Goal: Task Accomplishment & Management: Manage account settings

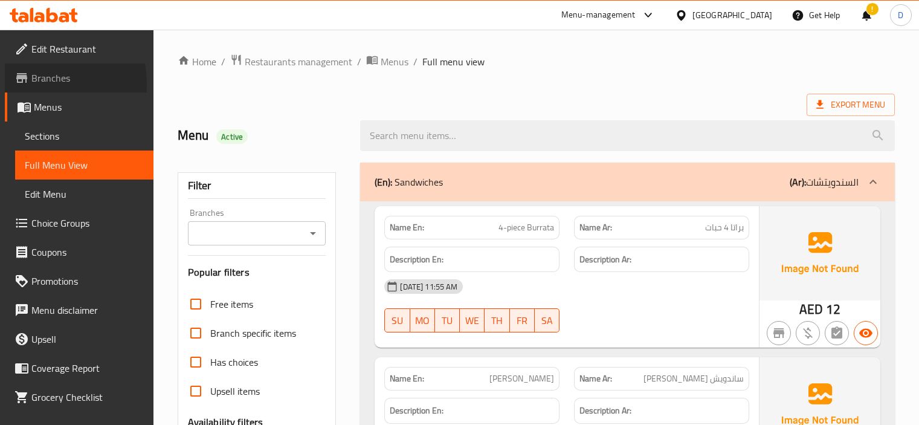
click at [38, 83] on span "Branches" at bounding box center [87, 78] width 112 height 15
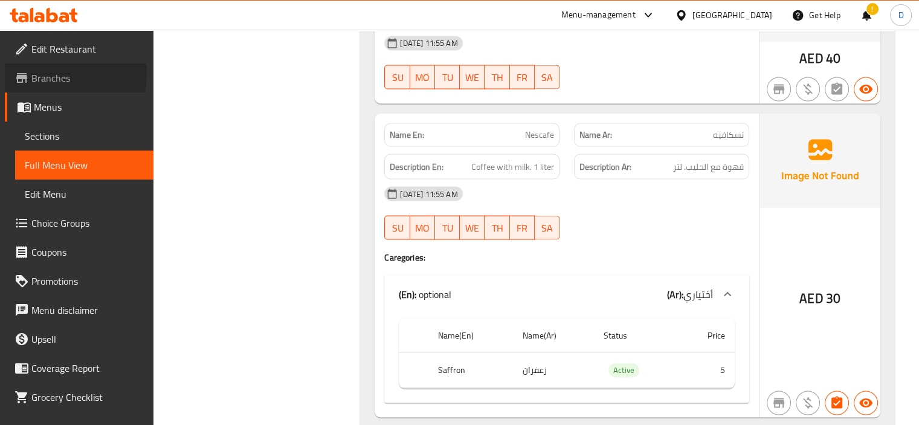
click at [50, 74] on span "Branches" at bounding box center [87, 78] width 112 height 15
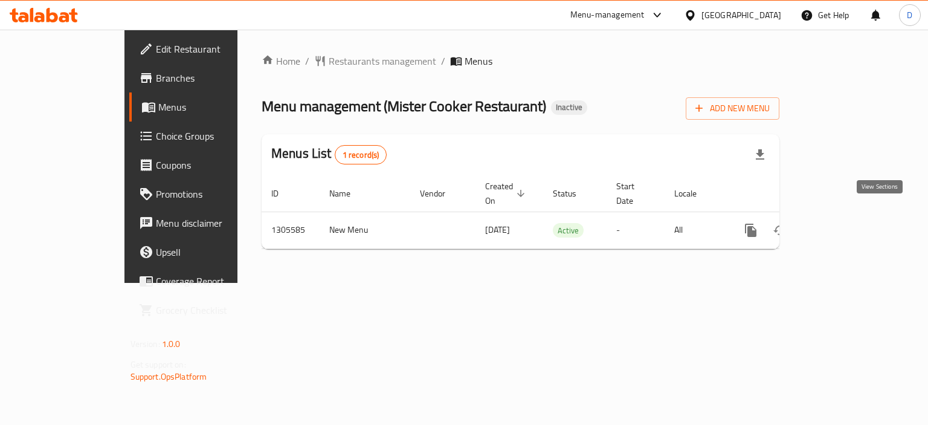
click at [845, 223] on icon "enhanced table" at bounding box center [838, 230] width 15 height 15
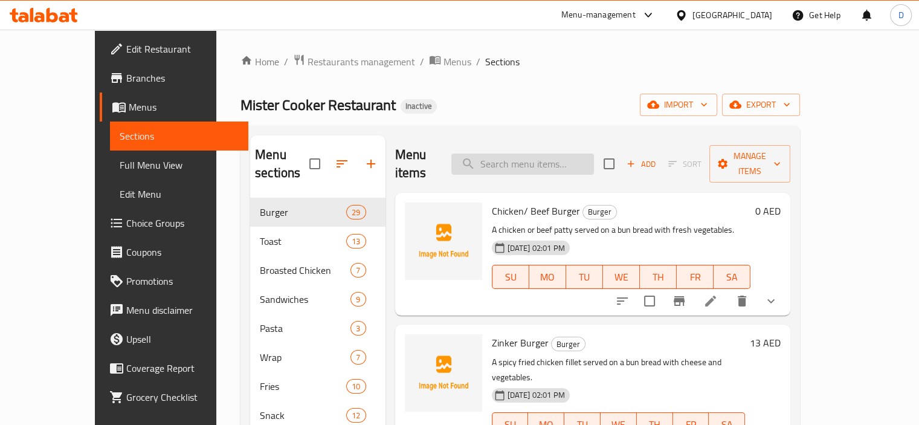
click at [558, 153] on input "search" at bounding box center [522, 163] width 143 height 21
paste input "Margarita pizza"
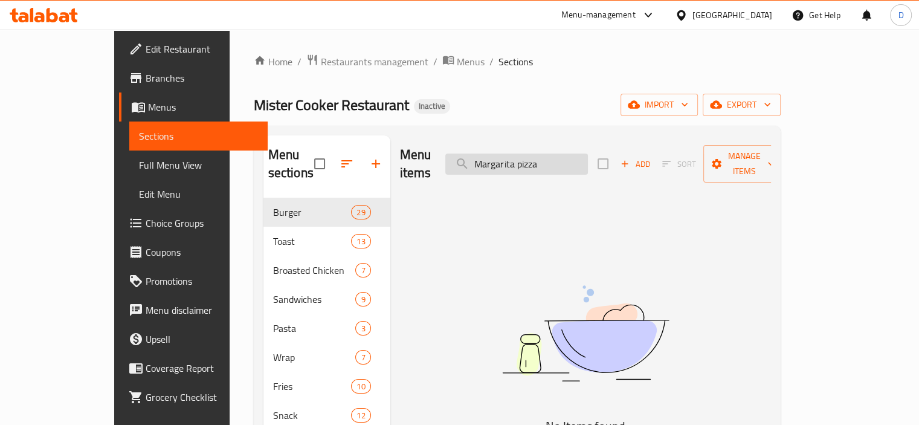
click at [588, 159] on input "Margarita pizza" at bounding box center [516, 163] width 143 height 21
paste input "Abla kaft"
click at [588, 159] on input "Margarita pizza" at bounding box center [516, 163] width 143 height 21
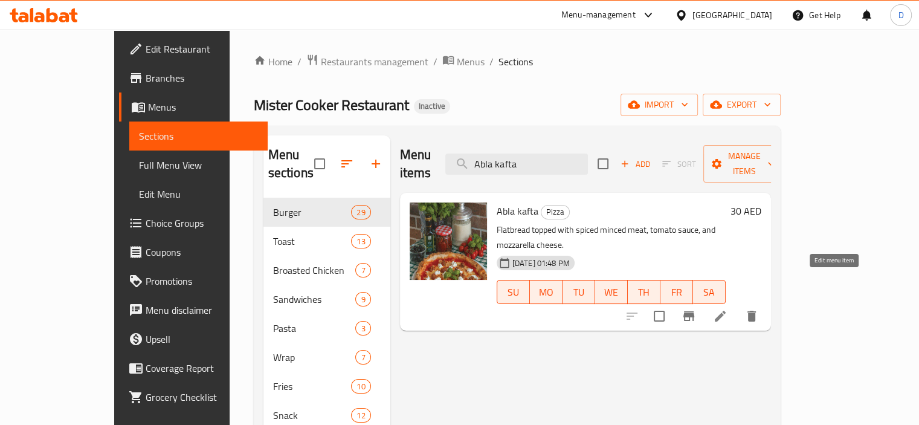
type input "Abla kafta"
click at [726, 311] on icon at bounding box center [720, 316] width 11 height 11
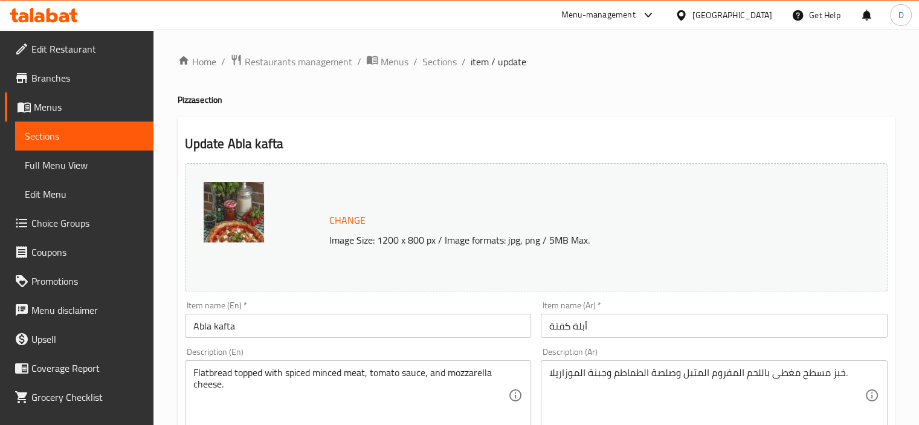
click at [445, 62] on span "Sections" at bounding box center [439, 61] width 34 height 15
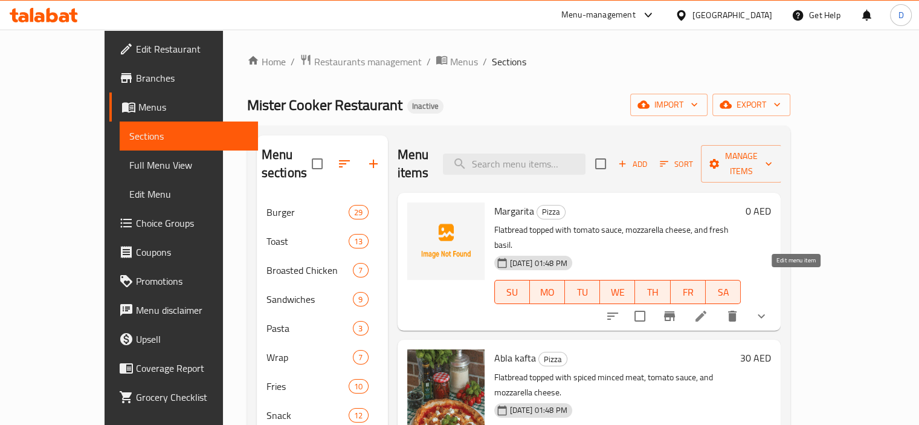
click at [708, 309] on icon at bounding box center [701, 316] width 15 height 15
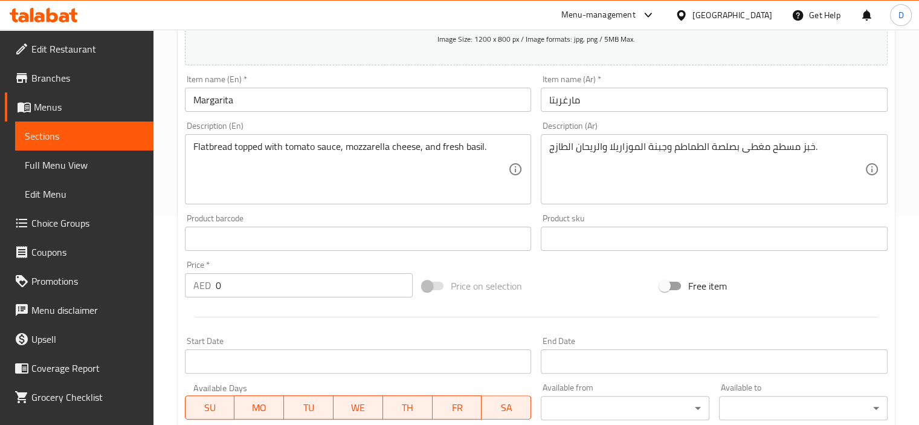
scroll to position [209, 0]
click at [566, 100] on input "مارغريتا" at bounding box center [714, 99] width 347 height 24
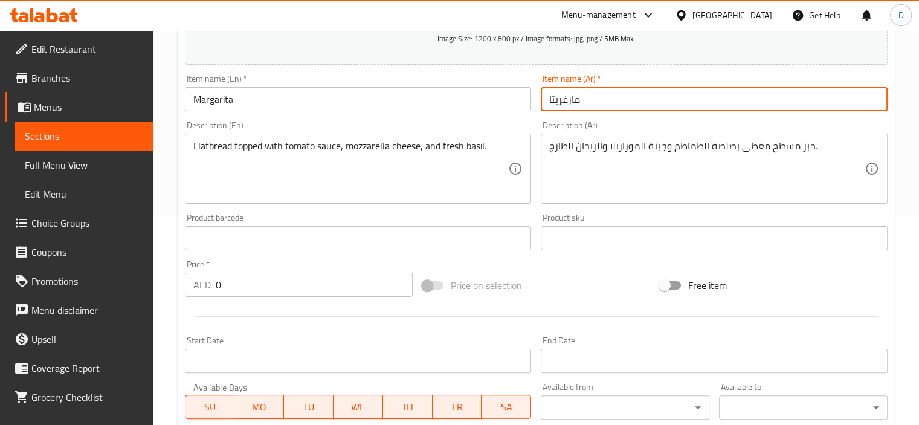
click at [566, 100] on input "مارغريتا" at bounding box center [714, 99] width 347 height 24
type input "مارجريتا"
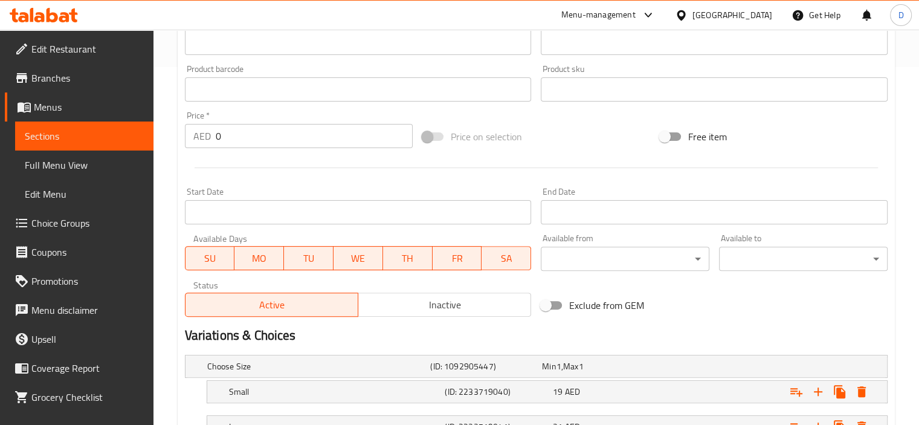
scroll to position [455, 0]
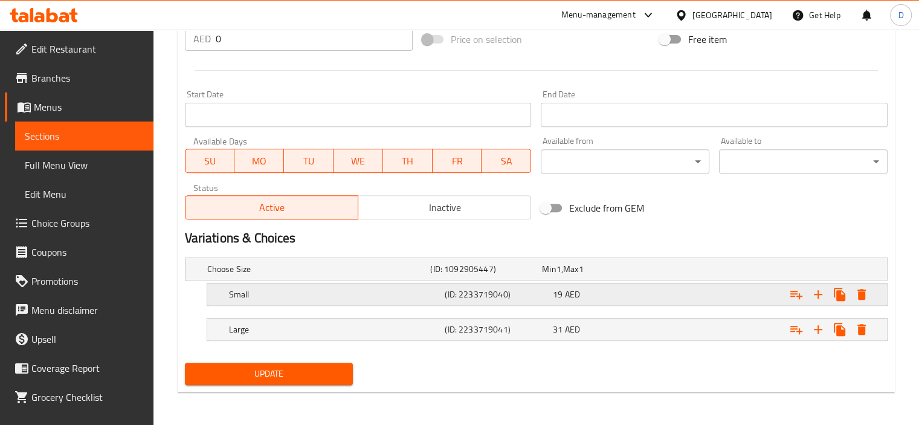
click at [359, 275] on h5 "Small" at bounding box center [316, 269] width 219 height 12
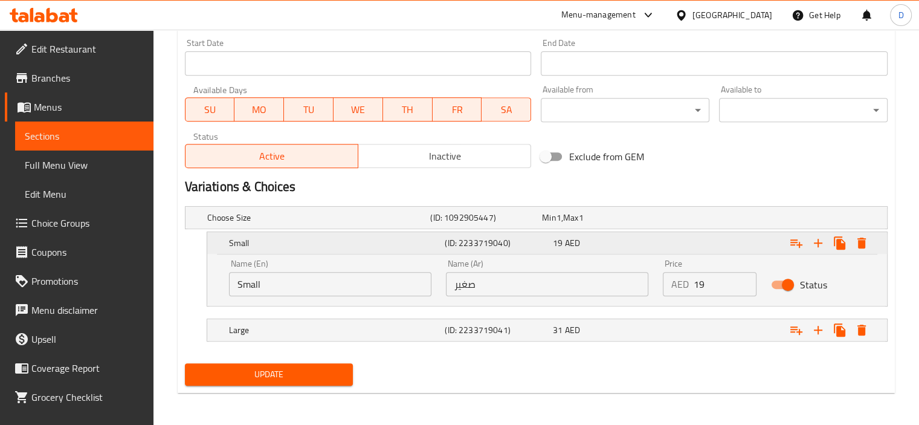
scroll to position [508, 0]
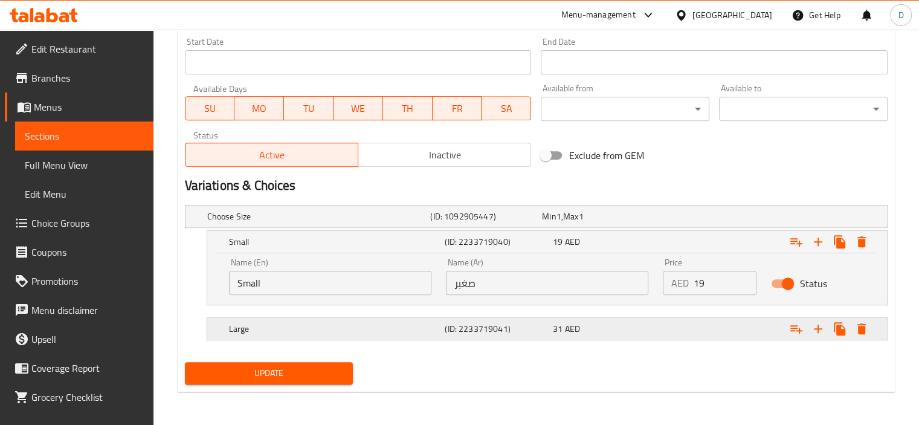
click at [336, 230] on div "Large (ID: 2233719041) 31 AED" at bounding box center [540, 216] width 670 height 27
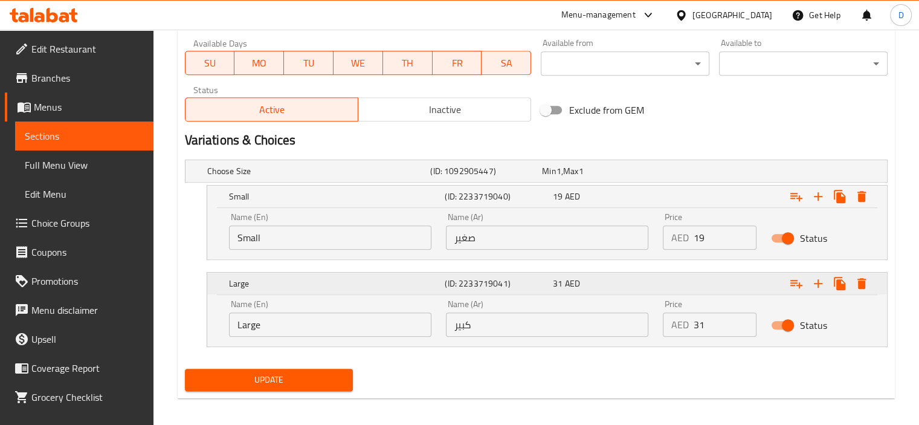
scroll to position [559, 0]
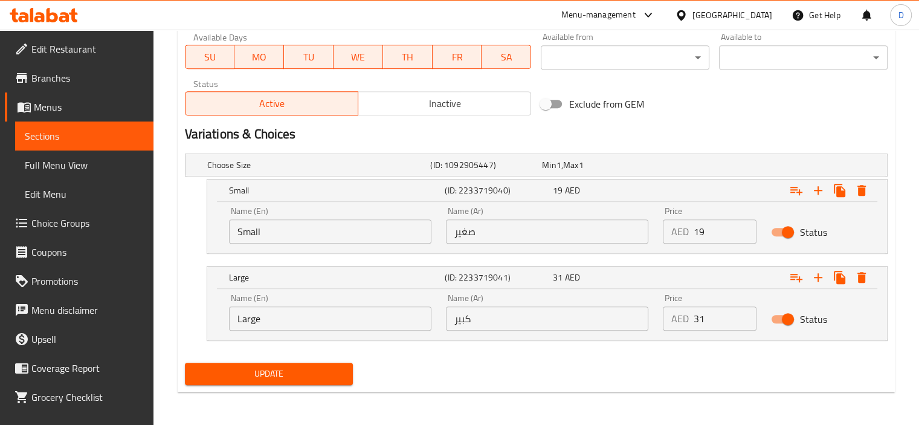
click at [288, 375] on span "Update" at bounding box center [269, 373] width 149 height 15
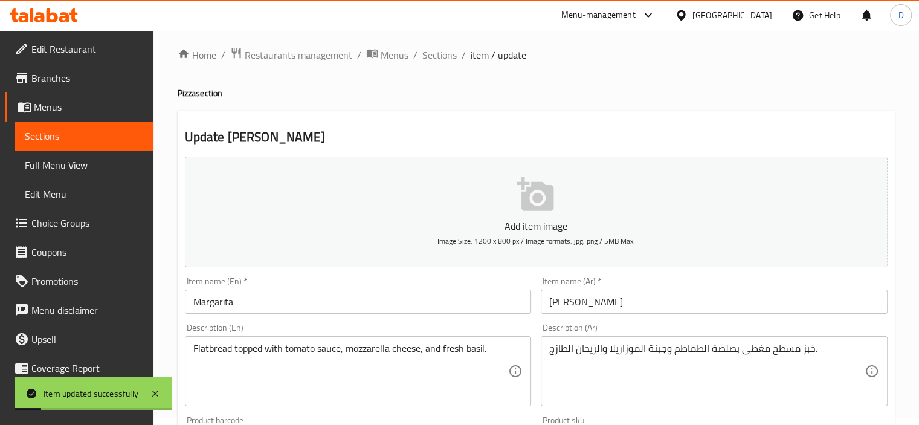
scroll to position [0, 0]
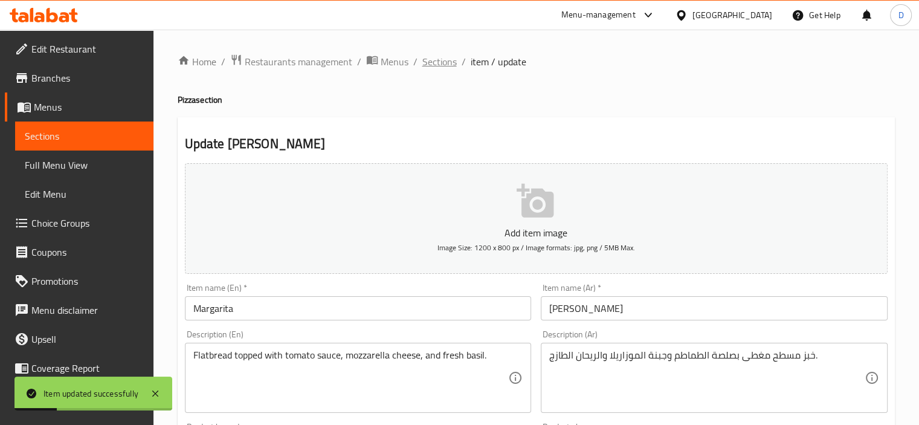
click at [442, 57] on span "Sections" at bounding box center [439, 61] width 34 height 15
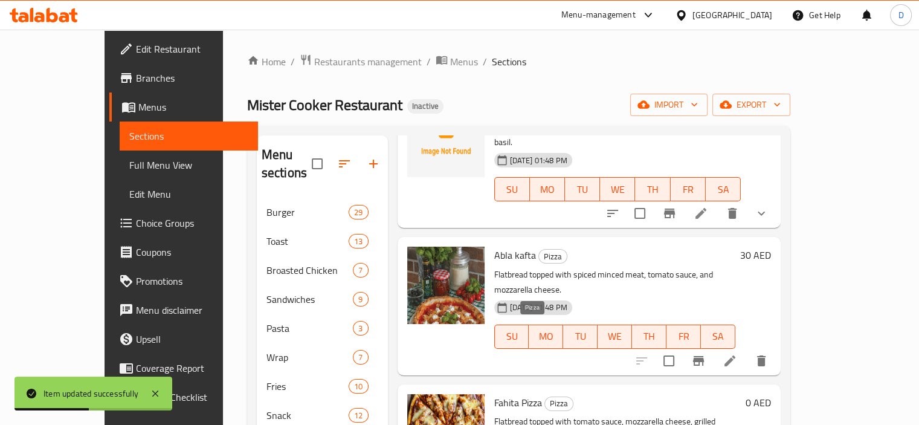
scroll to position [131, 0]
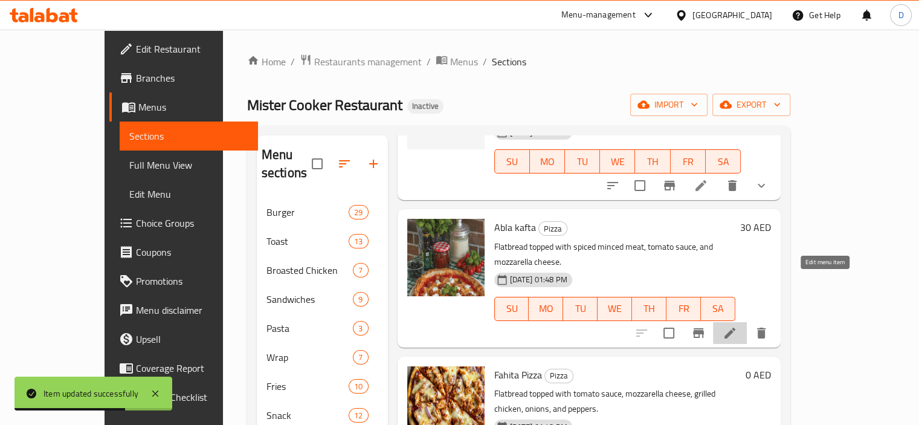
click at [735, 327] on icon at bounding box center [729, 332] width 11 height 11
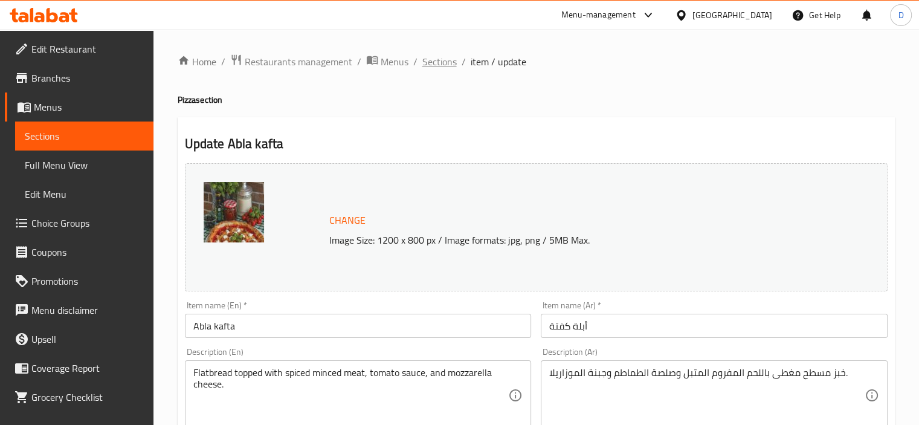
click at [449, 60] on span "Sections" at bounding box center [439, 61] width 34 height 15
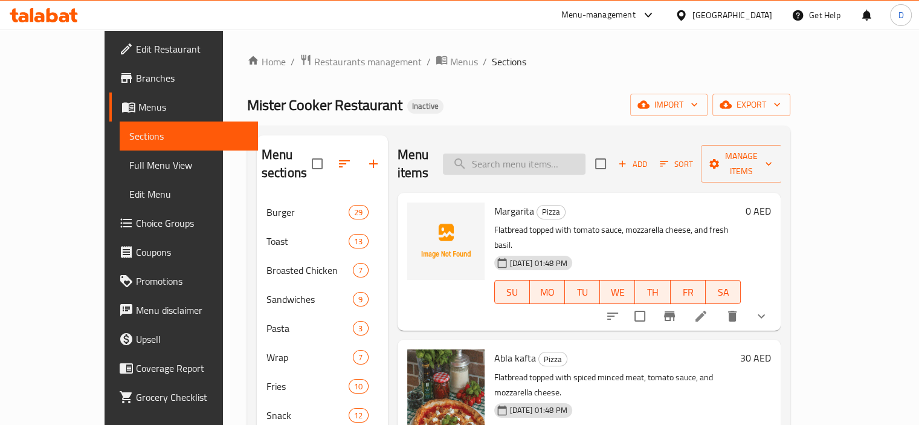
paste input "Margarita with Mea"
click at [532, 154] on input "Margarita with Mea" at bounding box center [514, 163] width 143 height 21
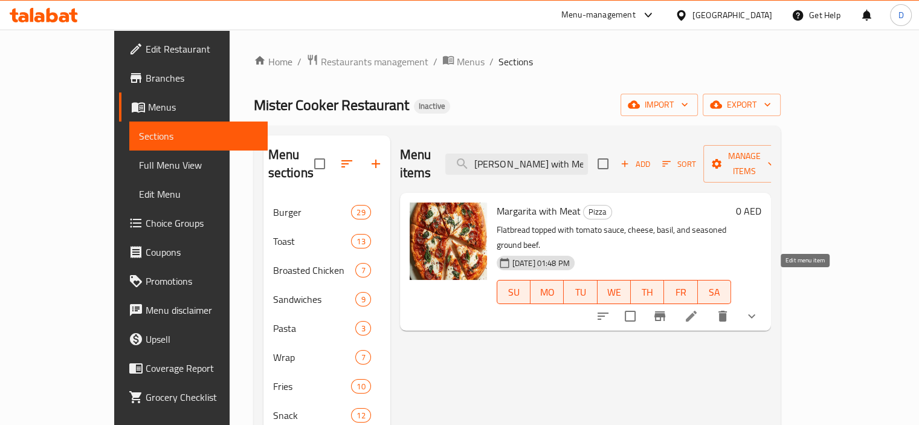
type input "Margarita with Mea"
click at [698, 309] on icon at bounding box center [691, 316] width 15 height 15
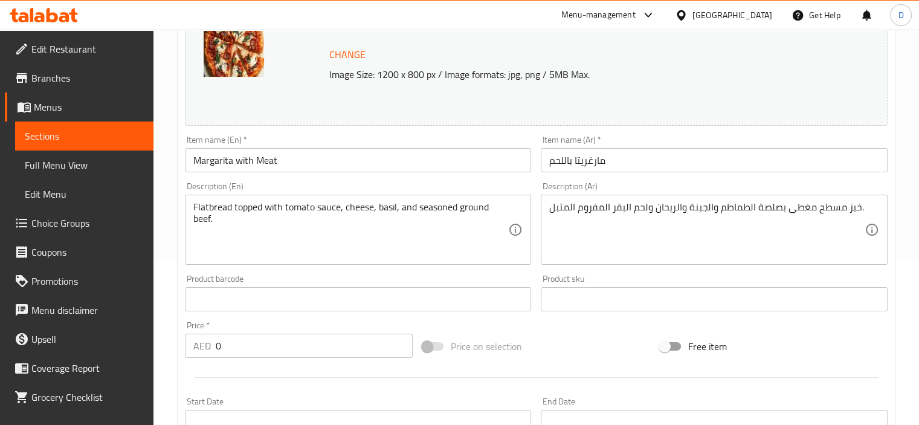
scroll to position [172, 0]
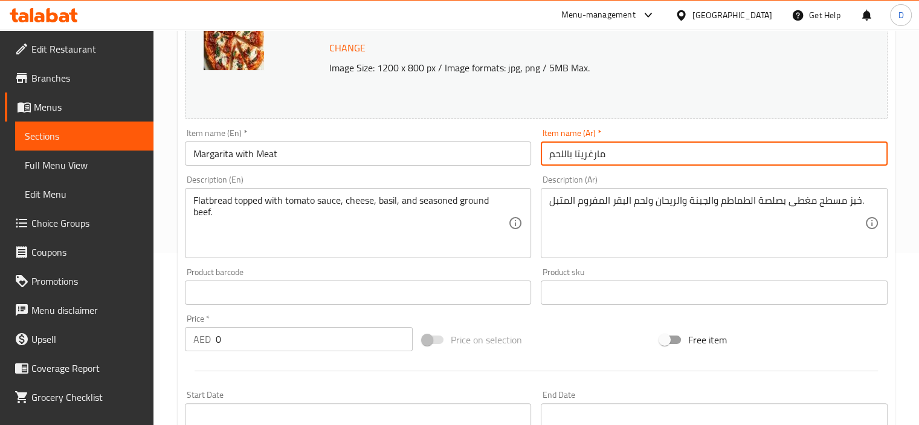
click at [591, 157] on input "مارغريتا باللحم" at bounding box center [714, 153] width 347 height 24
type input "مارجريتا باللحم"
click at [398, 204] on textarea "Flatbread topped with tomato sauce, cheese, basil, and seasoned ground beef." at bounding box center [350, 223] width 315 height 57
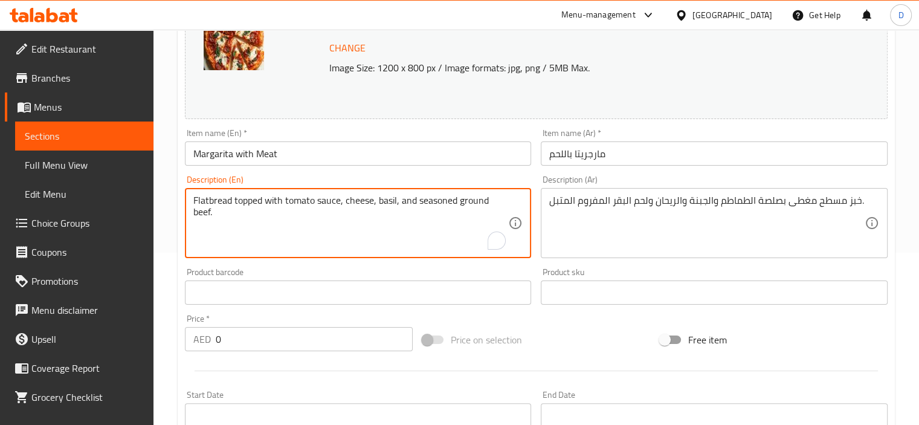
click at [398, 204] on textarea "Flatbread topped with tomato sauce, cheese, basil, and seasoned ground beef." at bounding box center [350, 223] width 315 height 57
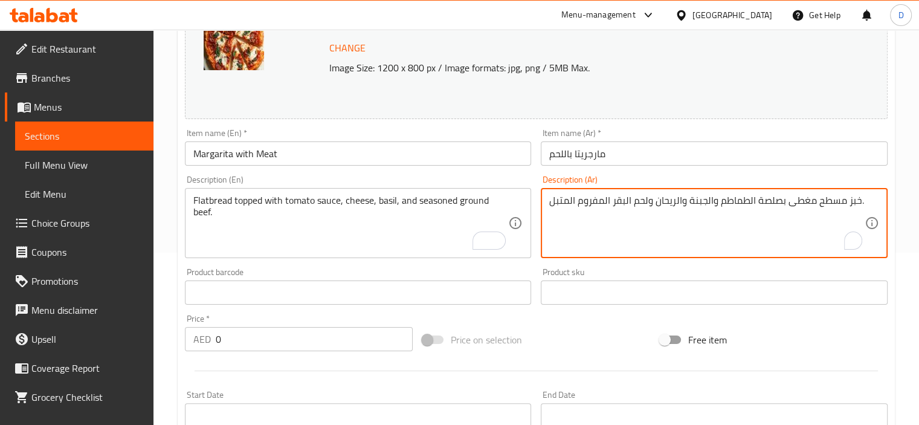
click at [716, 198] on textarea "خبز مسطح مغطى بصلصة الطماطم والجبنة والريحان ولحم البقر المفروم المتبل." at bounding box center [706, 223] width 315 height 57
paste textarea "والريحان واللحم البقري"
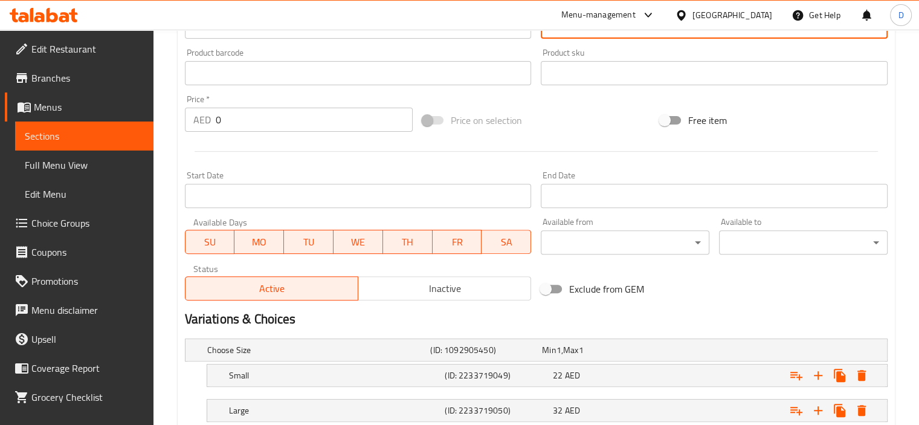
scroll to position [472, 0]
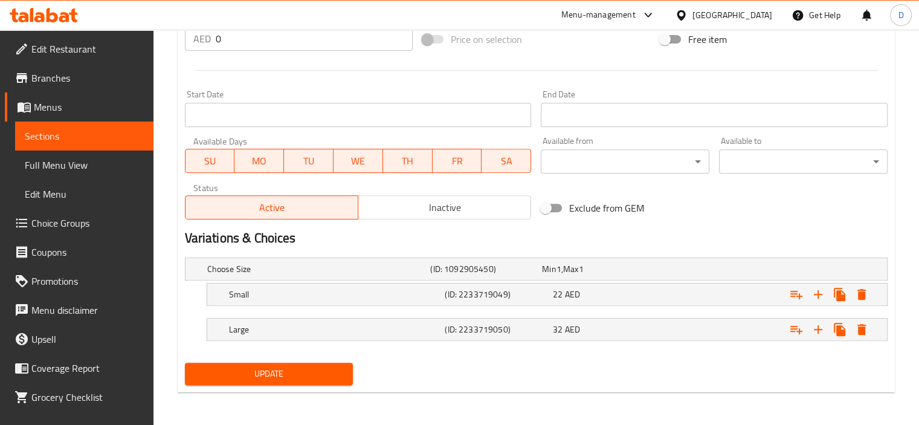
type textarea "خبز مسطح مغطى بصلصة الطماطم والجبن والريحان واللحم البقري المفروم المتبل."
click at [322, 369] on span "Update" at bounding box center [269, 373] width 149 height 15
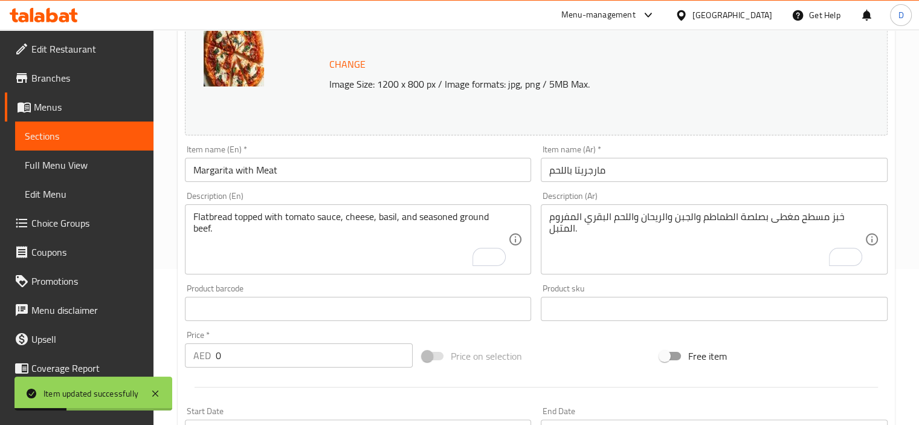
scroll to position [0, 0]
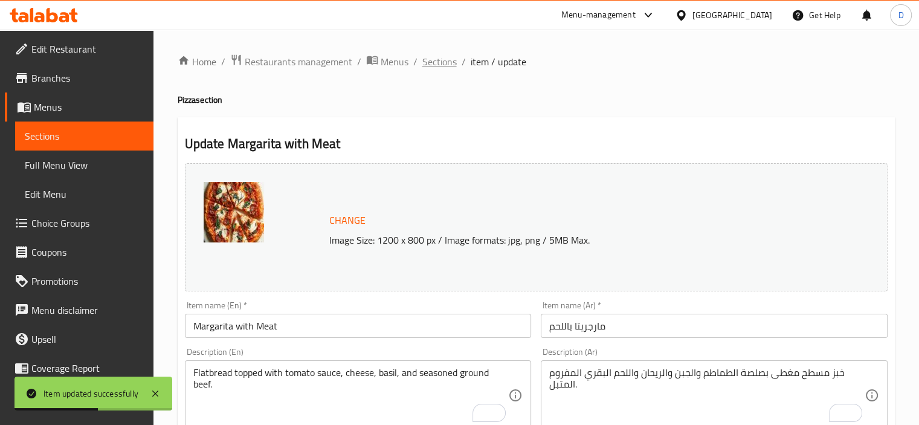
click at [447, 66] on span "Sections" at bounding box center [439, 61] width 34 height 15
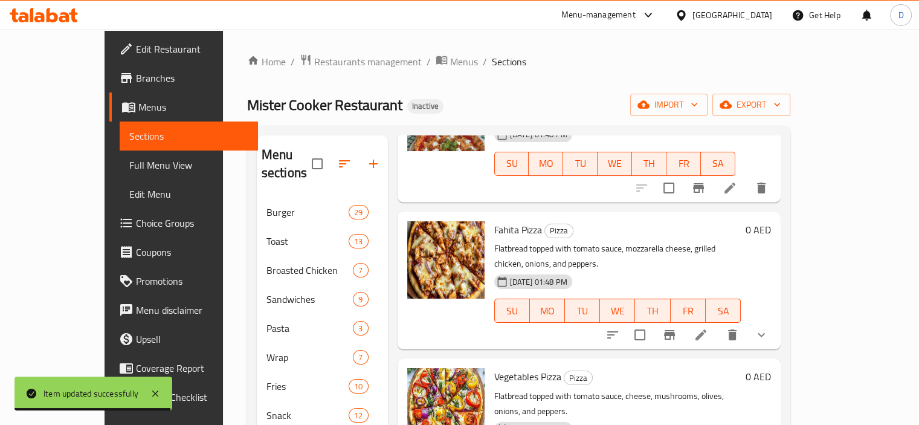
scroll to position [300, 0]
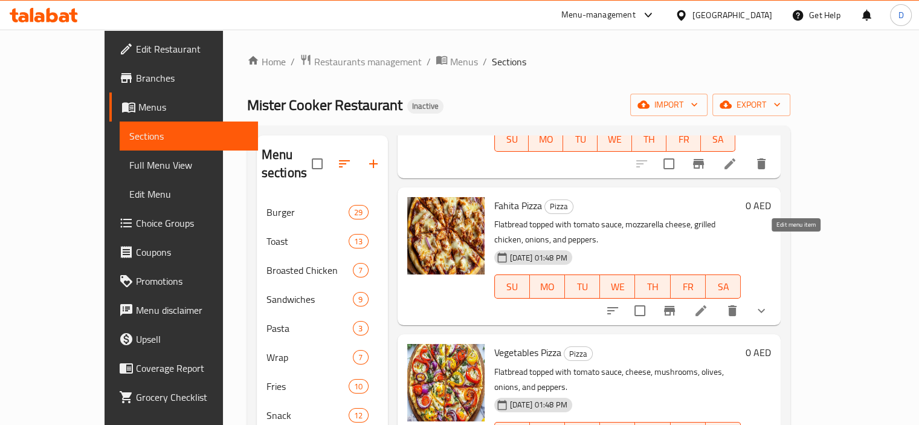
click at [708, 303] on icon at bounding box center [701, 310] width 15 height 15
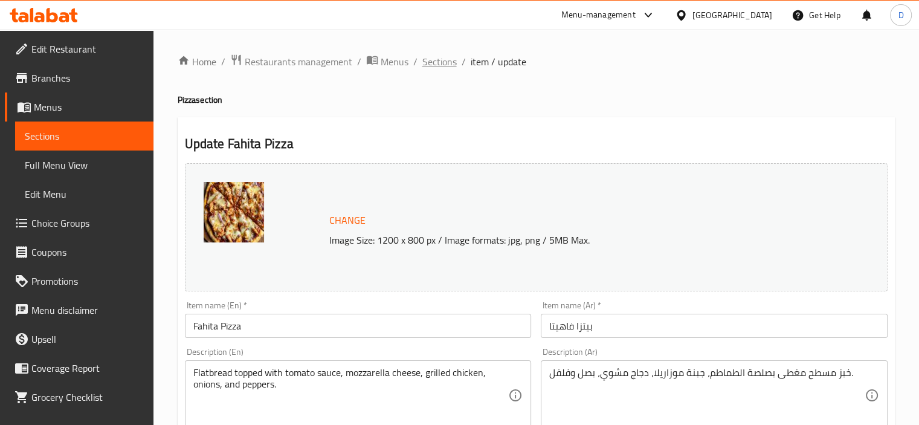
click at [443, 60] on span "Sections" at bounding box center [439, 61] width 34 height 15
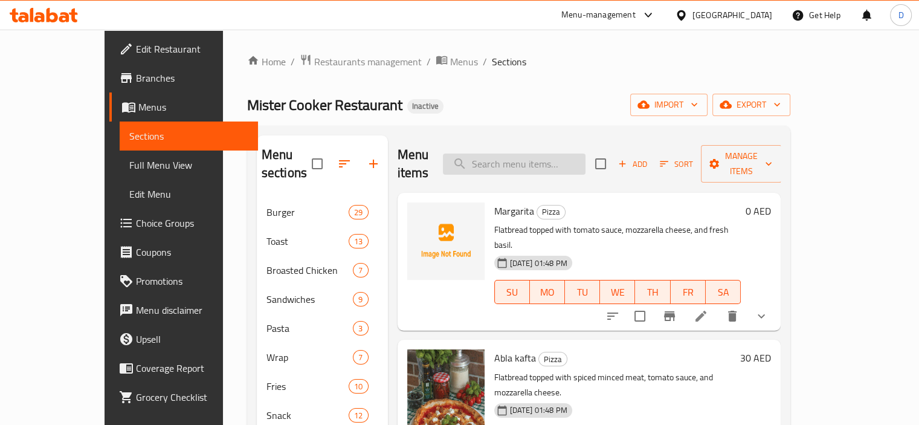
paste input "Margarita with Mashrooms"
click at [539, 159] on input "search" at bounding box center [514, 163] width 143 height 21
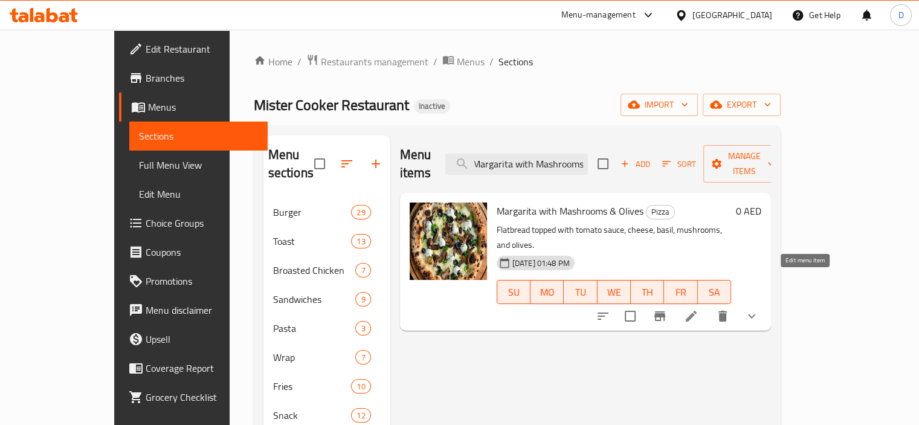
type input "Margarita with Mashrooms"
click at [697, 311] on icon at bounding box center [691, 316] width 11 height 11
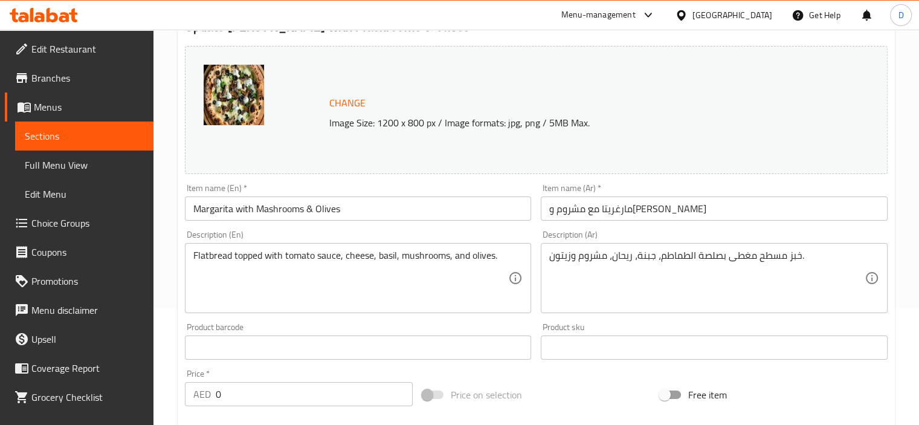
scroll to position [150, 0]
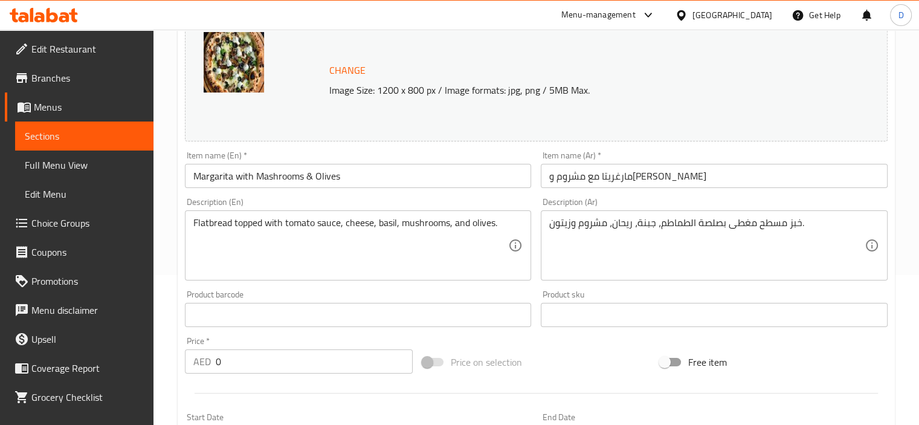
click at [633, 179] on input "مارغريتا مع مشروم وزيتون" at bounding box center [714, 176] width 347 height 24
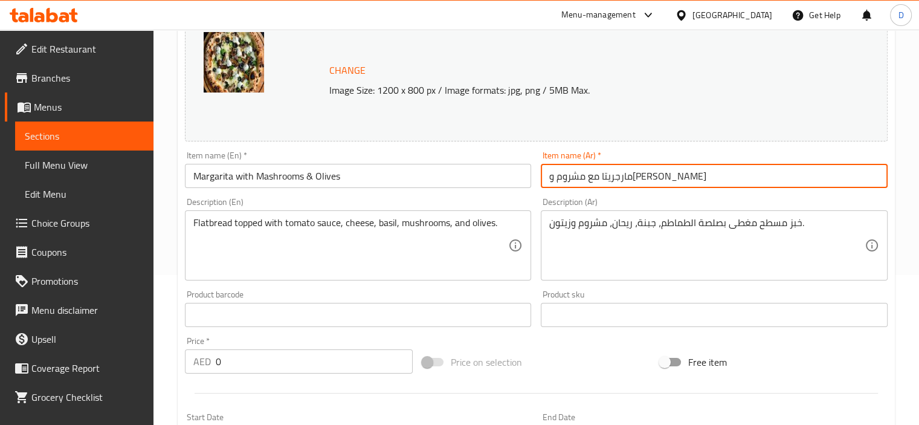
type input "مارجريتا مع مشروم وزيتون"
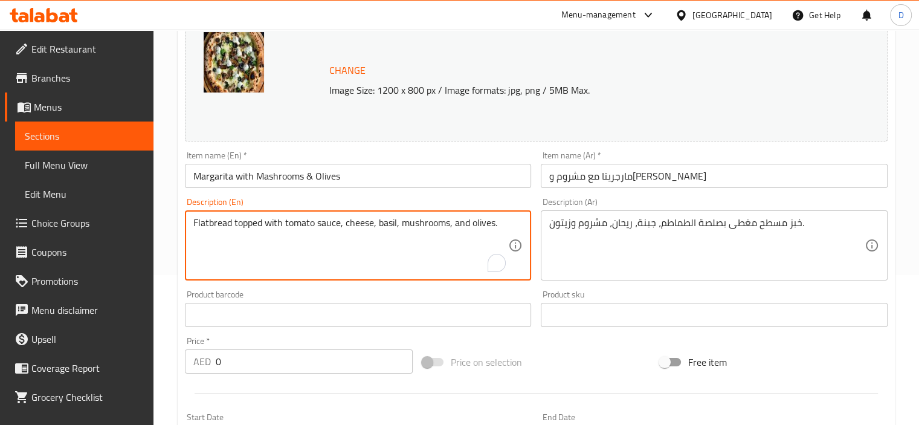
click at [375, 224] on textarea "Flatbread topped with tomato sauce, cheese, basil, mushrooms, and olives." at bounding box center [350, 245] width 315 height 57
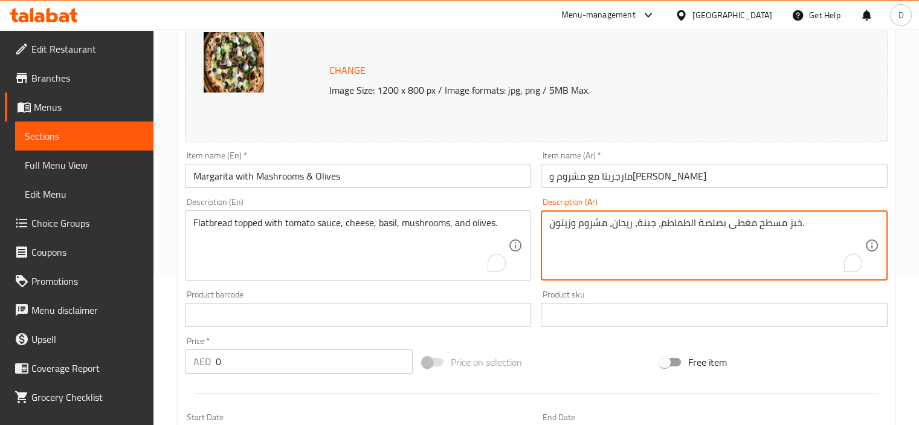
click at [604, 222] on textarea "خبز مسطح مغطى بصلصة الطماطم، جبنة، ريحان، مشروم وزيتون." at bounding box center [706, 245] width 315 height 57
paste textarea "والجبن والريحان والفطر وال"
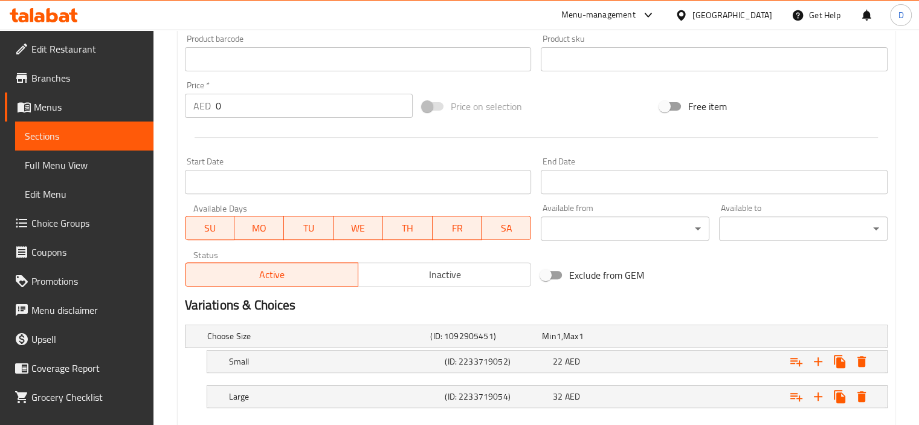
scroll to position [452, 0]
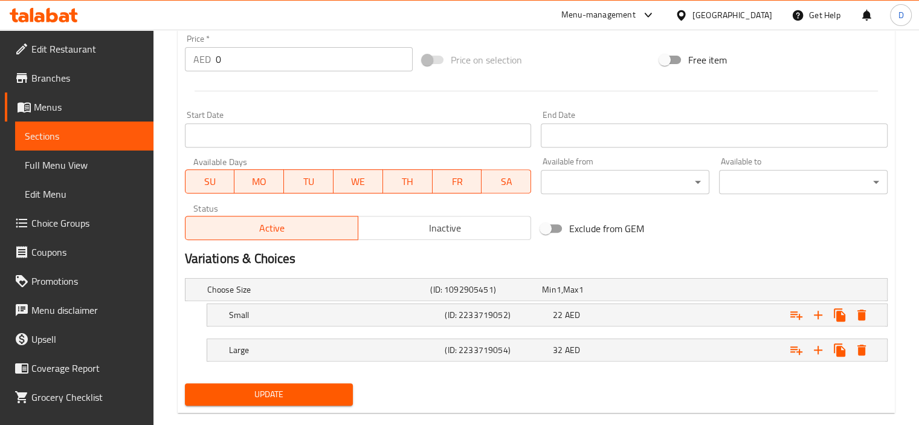
type textarea "خبز مسطح مغطى بصلصة الطماطم والجبن والريحان والفطر والزيتون."
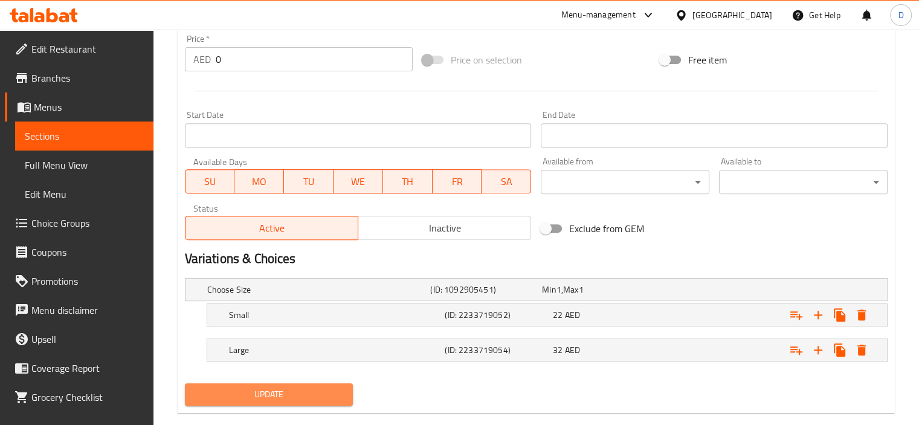
click at [318, 388] on span "Update" at bounding box center [269, 394] width 149 height 15
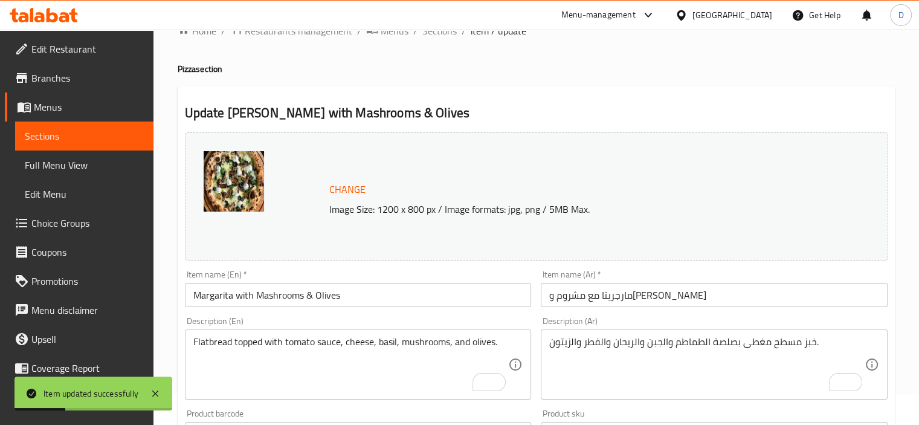
scroll to position [0, 0]
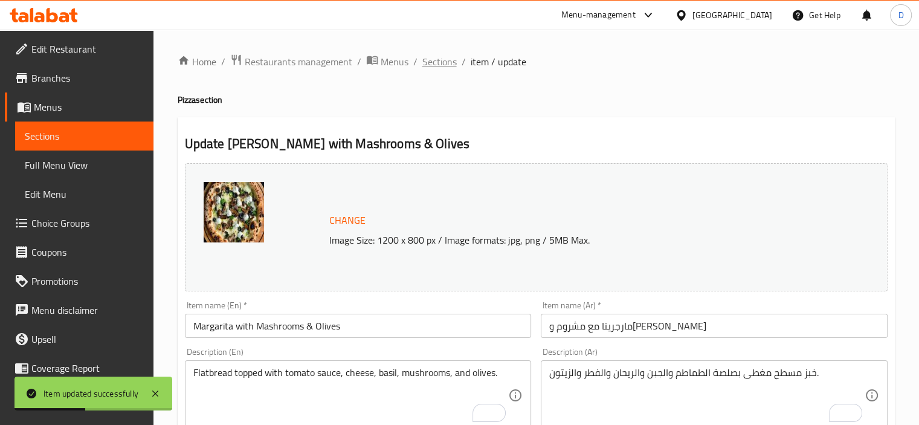
click at [433, 60] on span "Sections" at bounding box center [439, 61] width 34 height 15
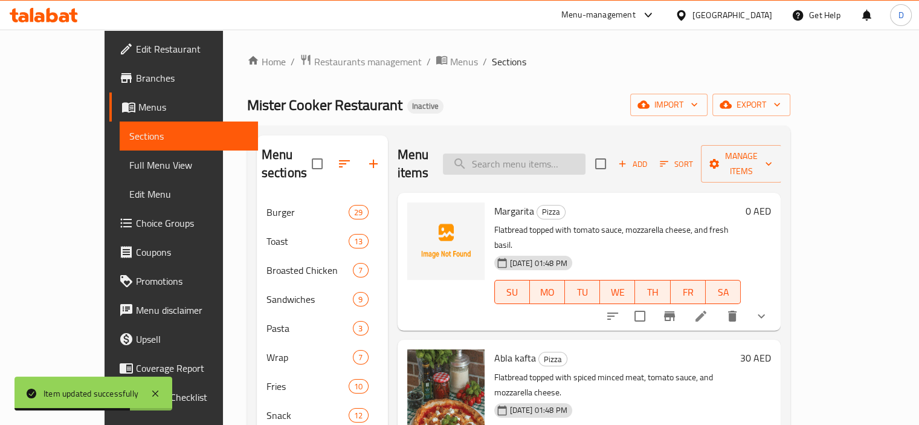
click at [547, 153] on input "search" at bounding box center [514, 163] width 143 height 21
paste input "awook Pizz"
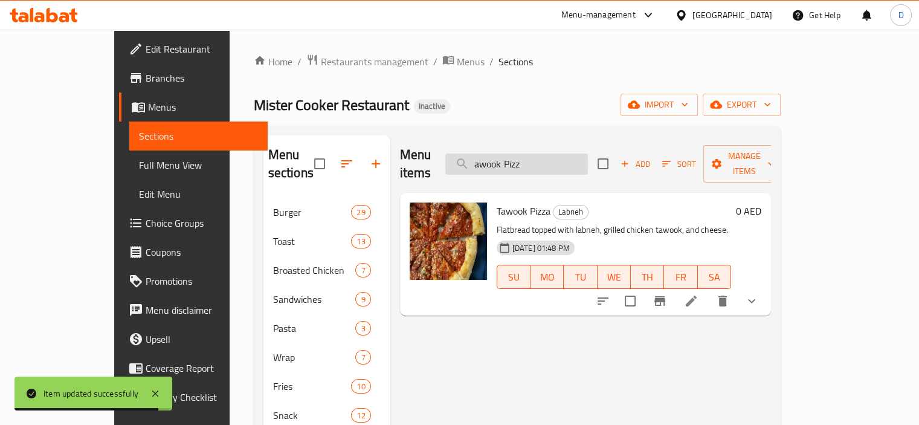
click at [513, 156] on input "awook Pizz" at bounding box center [516, 163] width 143 height 21
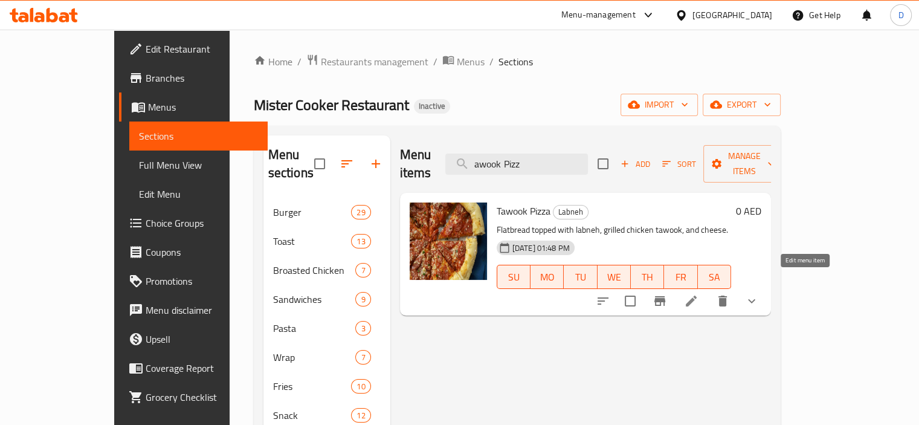
type input "awook Pizz"
click at [698, 294] on icon at bounding box center [691, 301] width 15 height 15
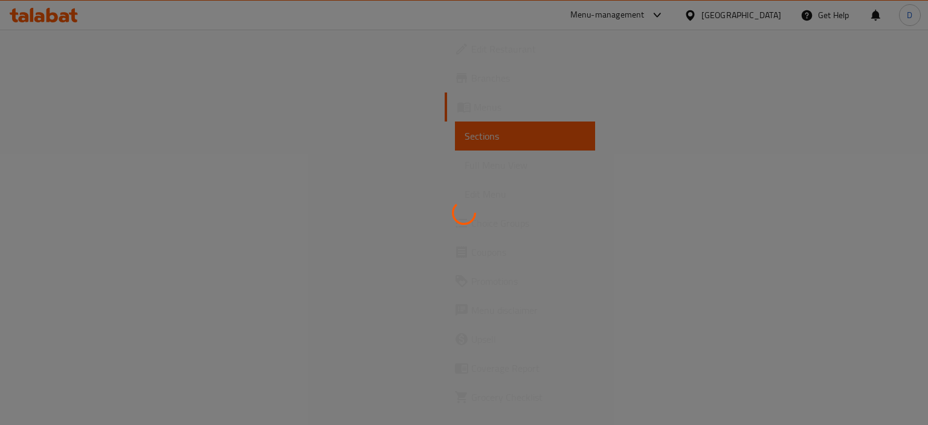
click at [450, 210] on div at bounding box center [464, 212] width 928 height 425
click at [517, 246] on div at bounding box center [464, 212] width 928 height 425
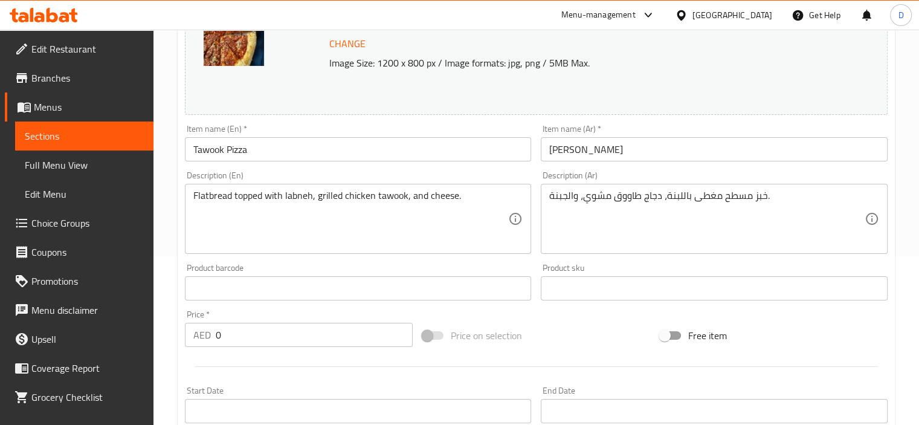
scroll to position [169, 0]
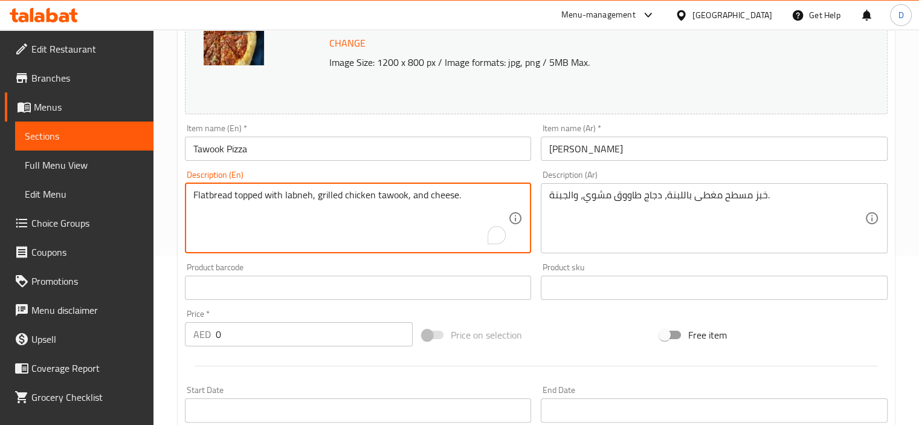
click at [446, 199] on textarea "Flatbread topped with labneh, grilled chicken tawook, and cheese." at bounding box center [350, 217] width 315 height 57
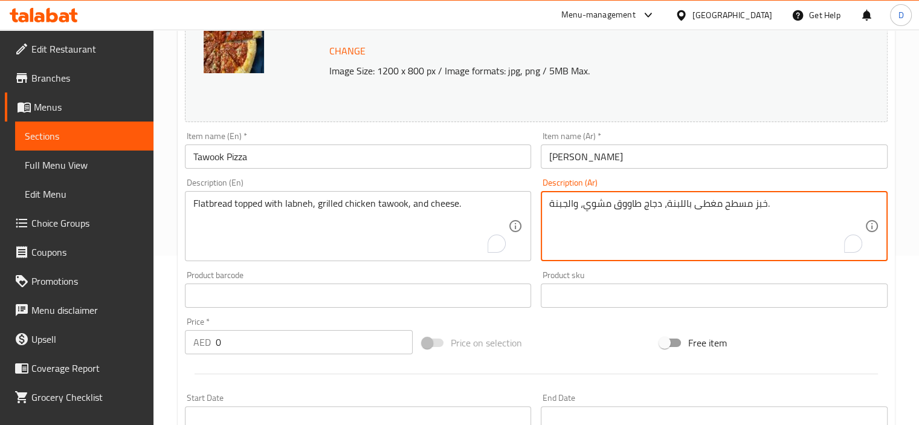
click at [666, 202] on textarea "خبز مسطح مغطى باللبنة، دجاج طاووق مشوي، والجبنة." at bounding box center [706, 226] width 315 height 57
paste textarea "والدجاج المشوي والجبن"
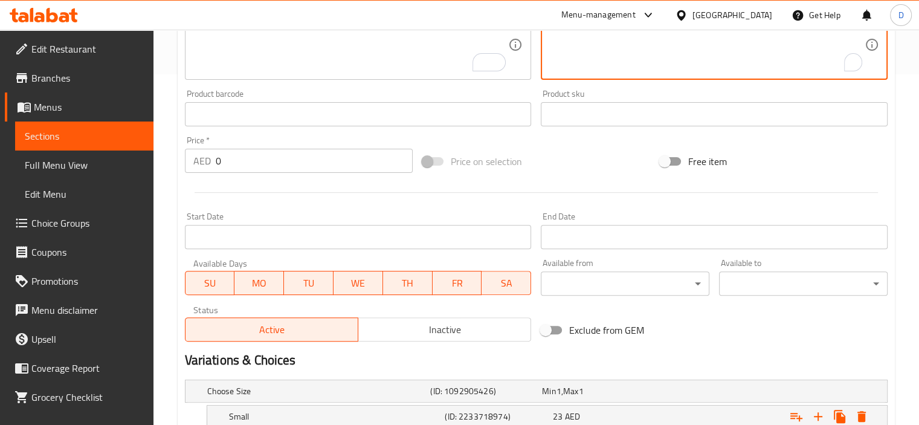
scroll to position [472, 0]
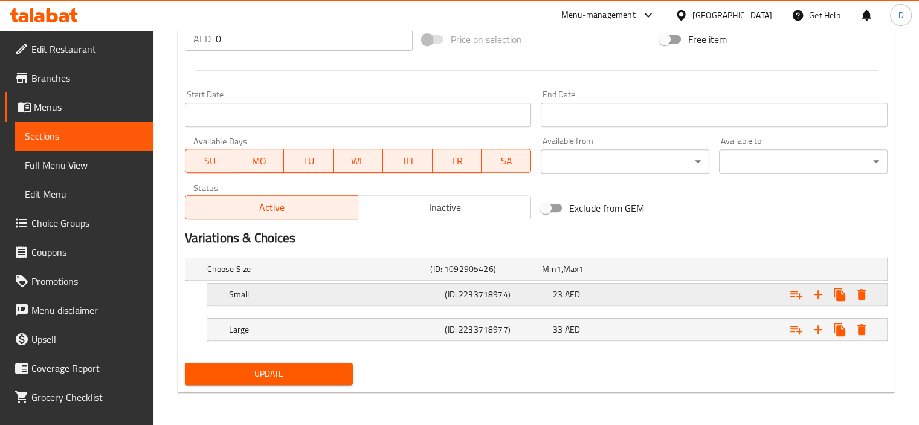
type textarea "خبز مسطح مغطى باللبنة والدجاج المشوي والجبن."
click at [311, 275] on h5 "Small" at bounding box center [316, 269] width 219 height 12
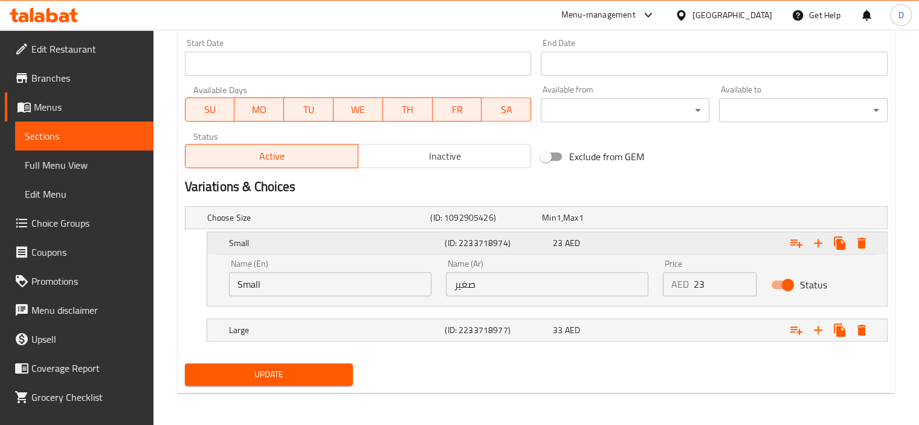
scroll to position [524, 0]
click at [316, 225] on div "Large" at bounding box center [317, 216] width 224 height 17
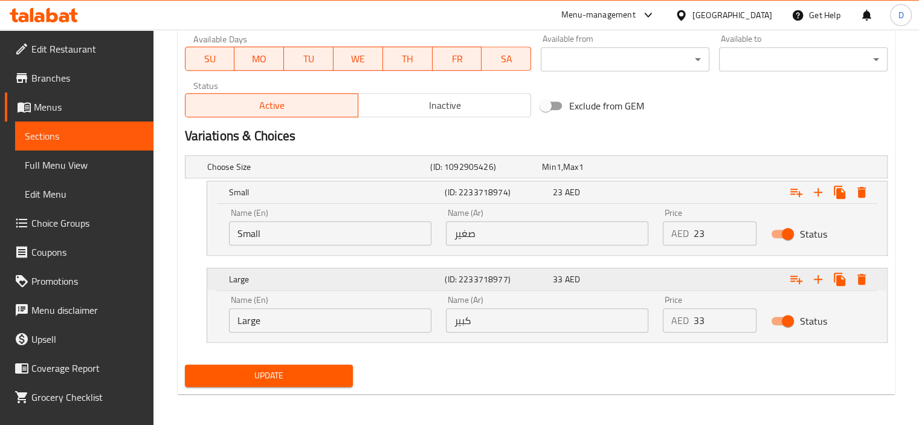
scroll to position [576, 0]
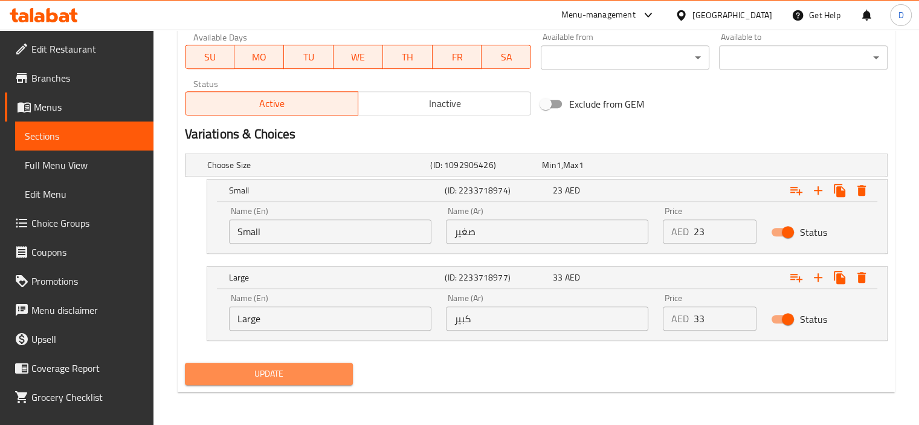
click at [280, 379] on span "Update" at bounding box center [269, 373] width 149 height 15
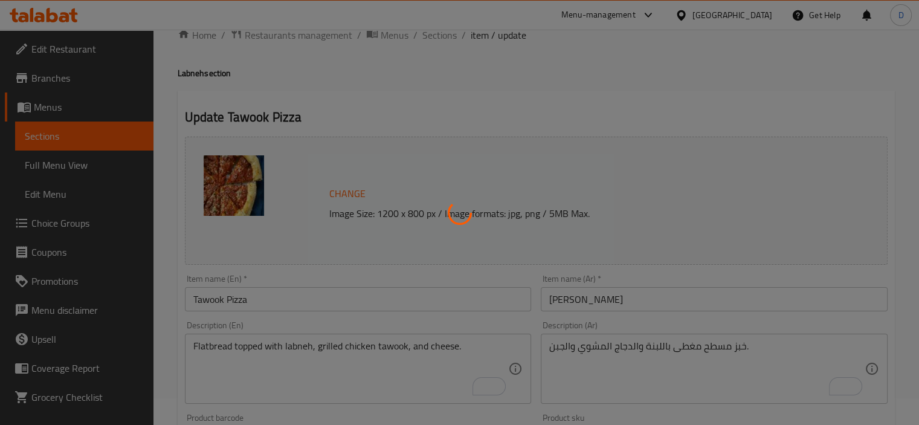
scroll to position [0, 0]
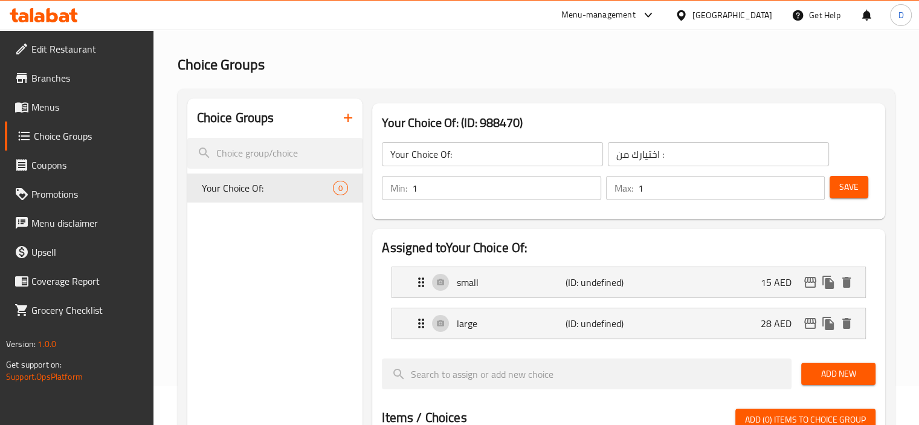
scroll to position [37, 0]
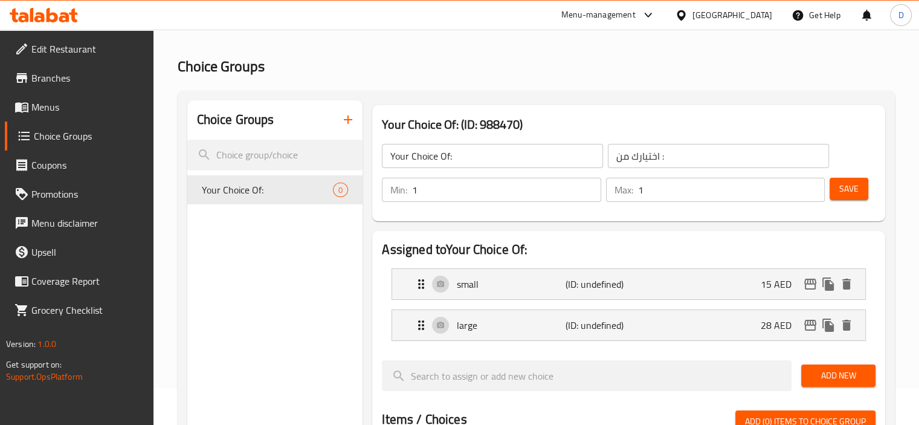
click at [845, 187] on span "Save" at bounding box center [848, 188] width 19 height 15
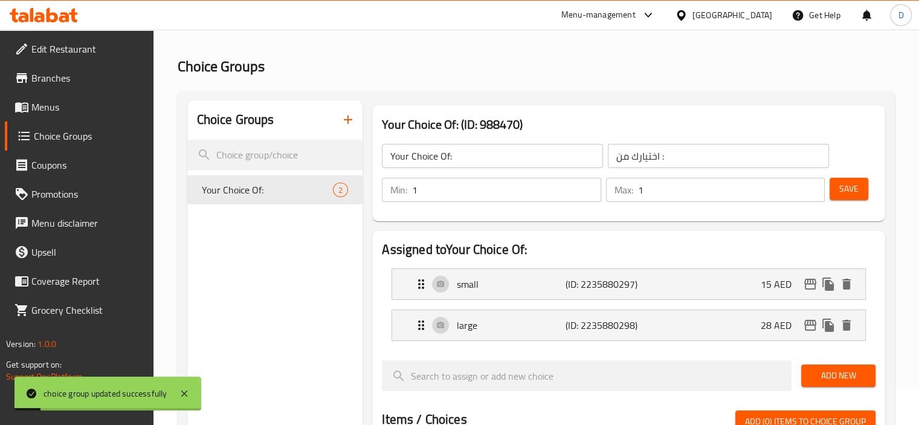
click at [69, 106] on span "Menus" at bounding box center [87, 107] width 112 height 15
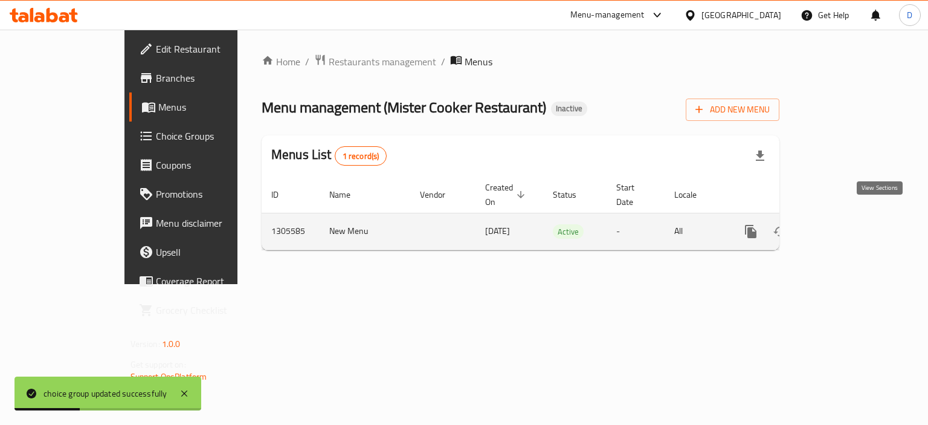
click at [845, 224] on icon "enhanced table" at bounding box center [838, 231] width 15 height 15
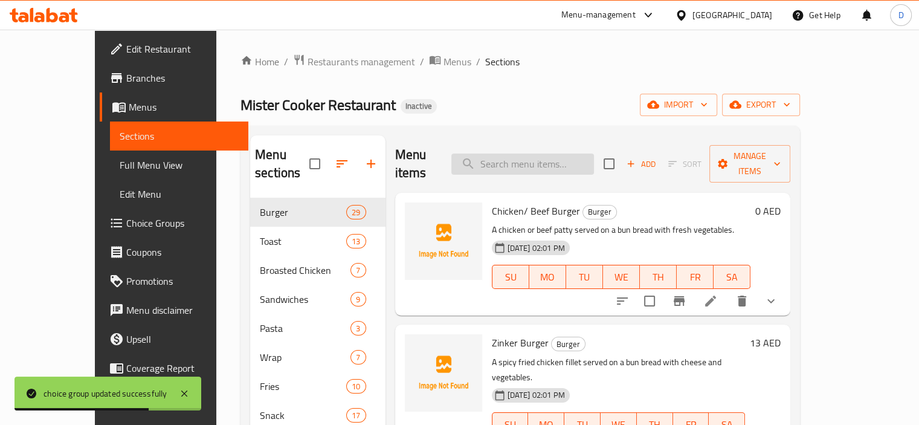
paste input "mozzarella cheese & murtadella"
click at [538, 161] on input "search" at bounding box center [522, 163] width 143 height 21
click at [538, 161] on input "mozzarella cheese & murtadella" at bounding box center [522, 163] width 143 height 21
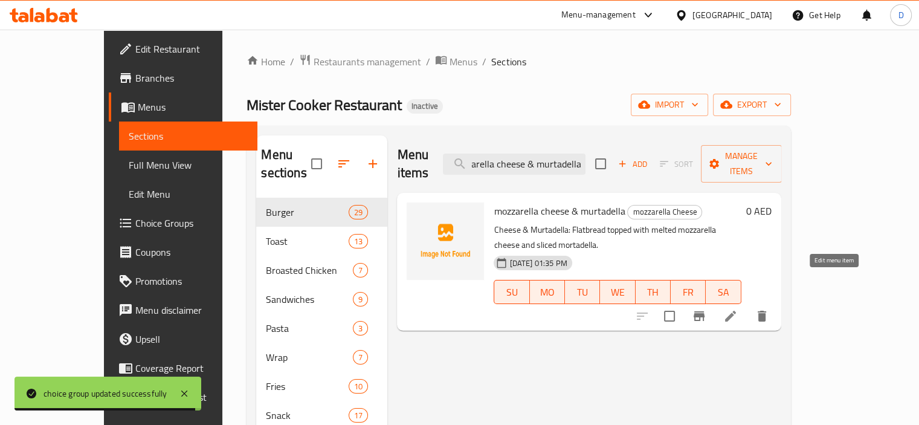
type input "mozzarella cheese & murtadella"
click at [736, 311] on icon at bounding box center [730, 316] width 11 height 11
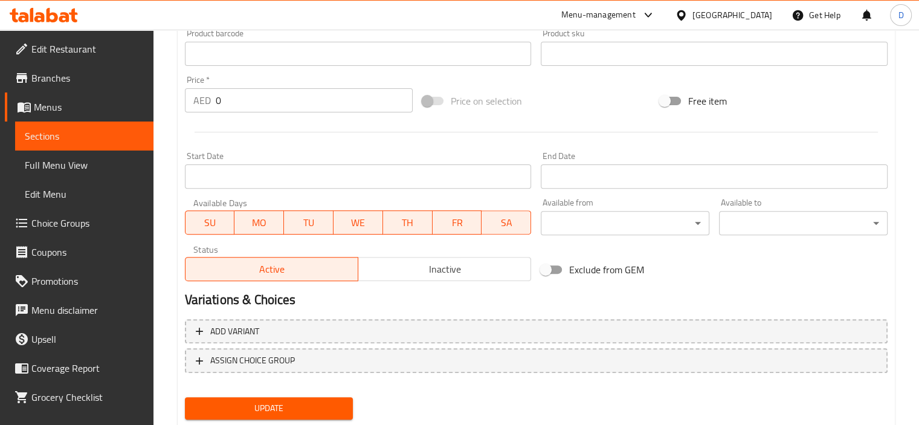
scroll to position [428, 0]
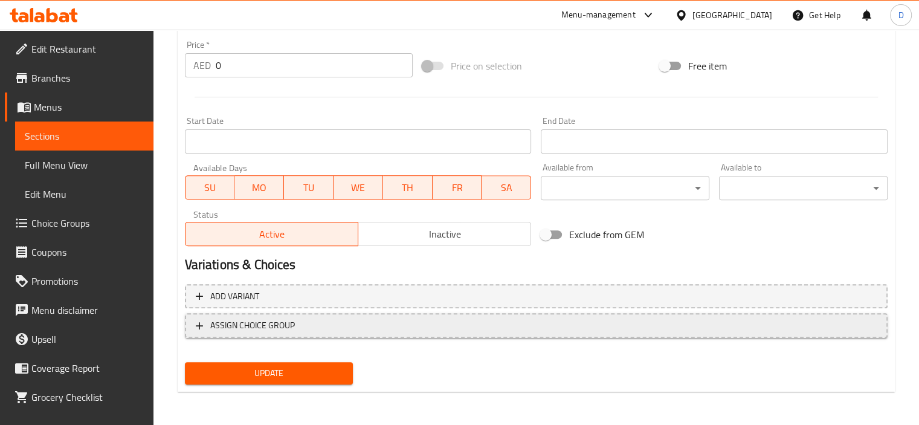
click at [242, 315] on button "ASSIGN CHOICE GROUP" at bounding box center [536, 325] width 703 height 25
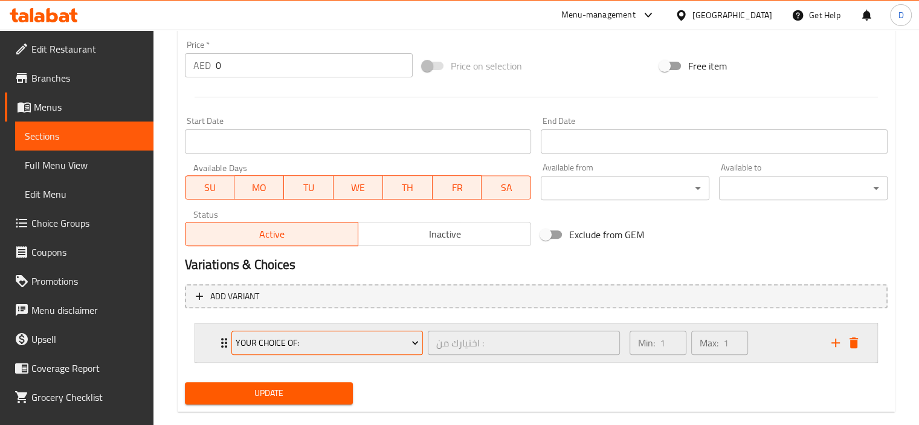
click at [318, 333] on button "Your Choice Of:" at bounding box center [327, 342] width 192 height 24
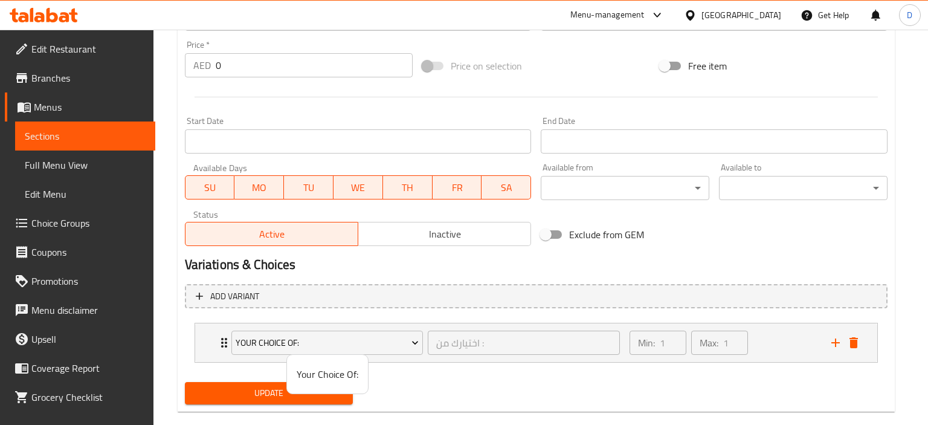
click at [220, 335] on div at bounding box center [464, 212] width 928 height 425
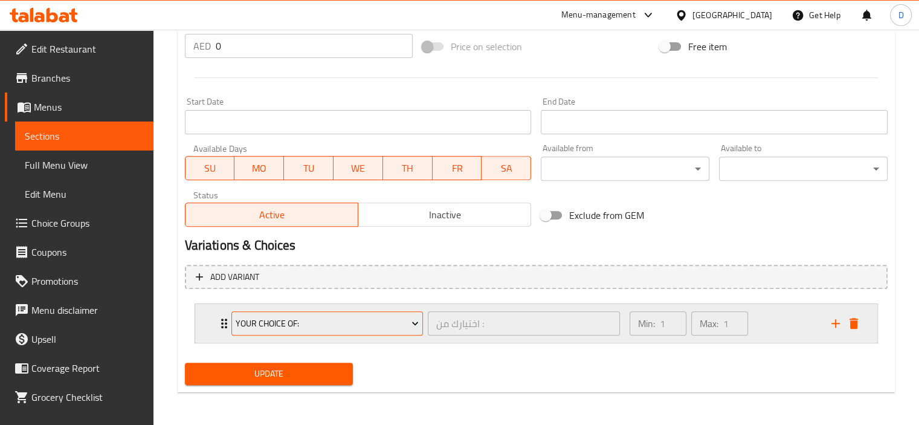
scroll to position [448, 0]
click at [229, 318] on div "Your Choice Of:" at bounding box center [327, 322] width 197 height 29
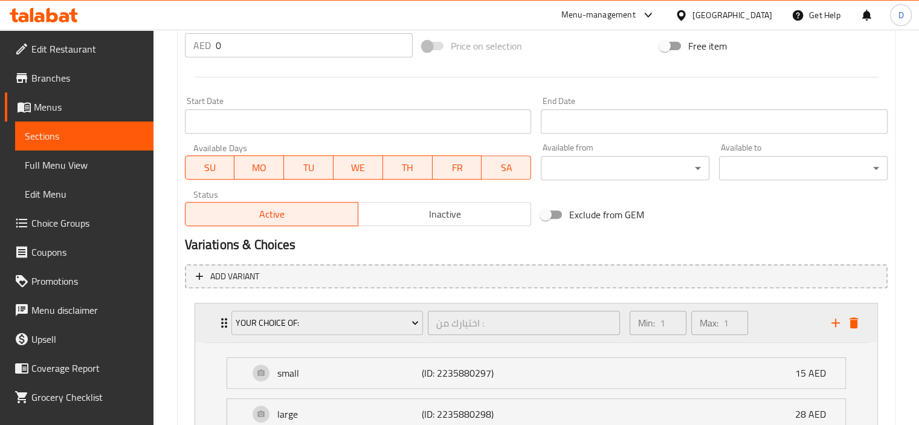
click at [229, 318] on div "Your Choice Of:" at bounding box center [327, 322] width 197 height 29
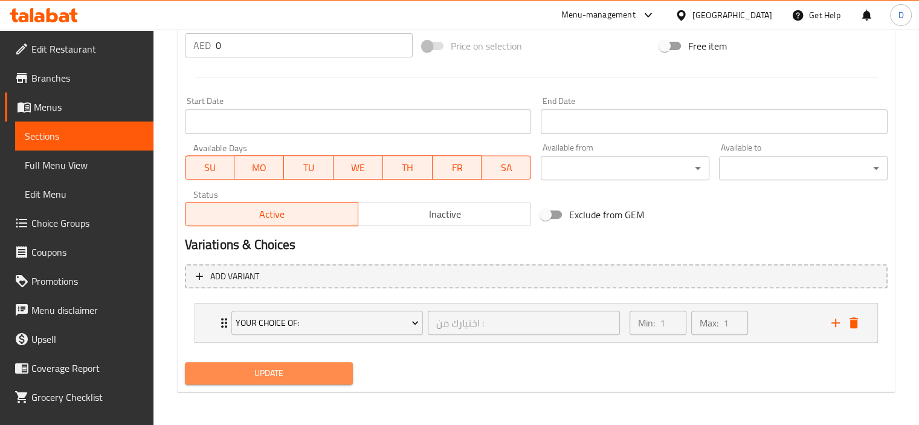
click at [280, 372] on span "Update" at bounding box center [269, 373] width 149 height 15
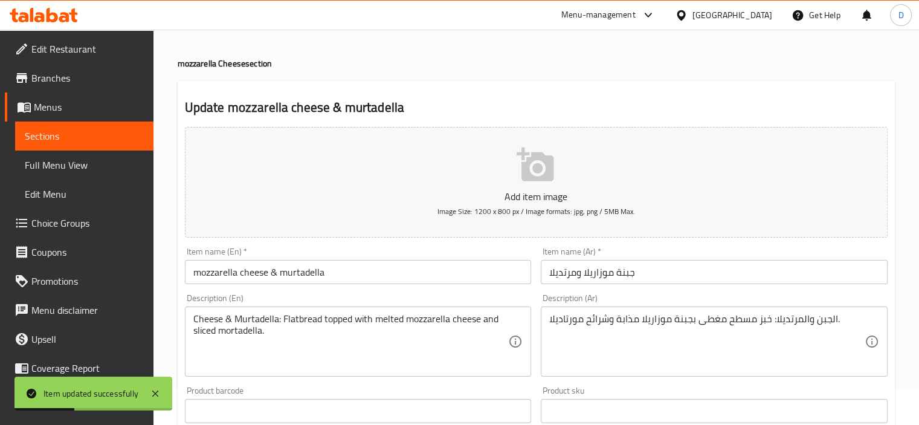
scroll to position [0, 0]
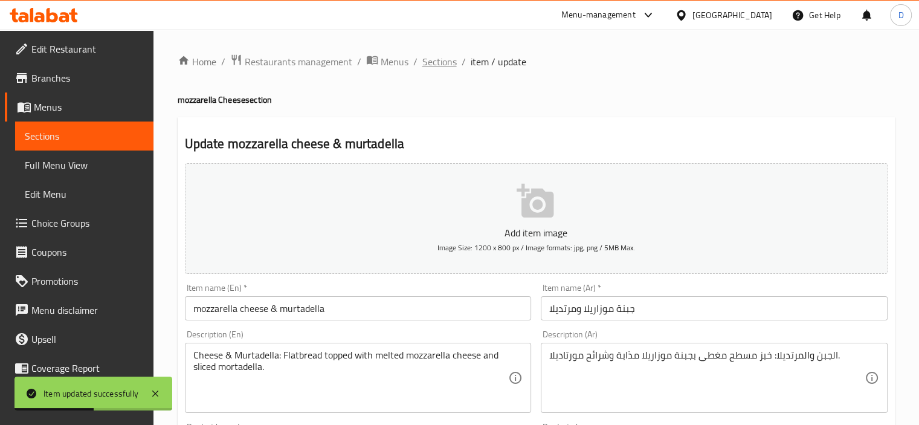
click at [443, 57] on span "Sections" at bounding box center [439, 61] width 34 height 15
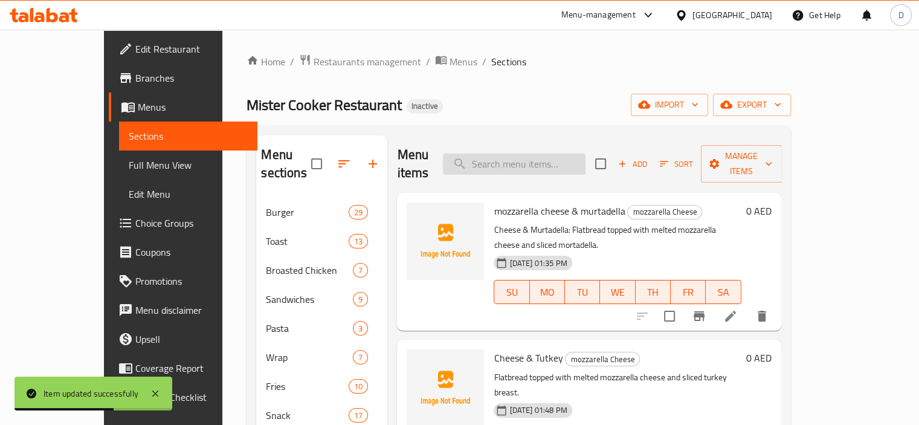
paste input "Cream With Honey"
click at [561, 163] on input "Cream With Honey" at bounding box center [514, 163] width 143 height 21
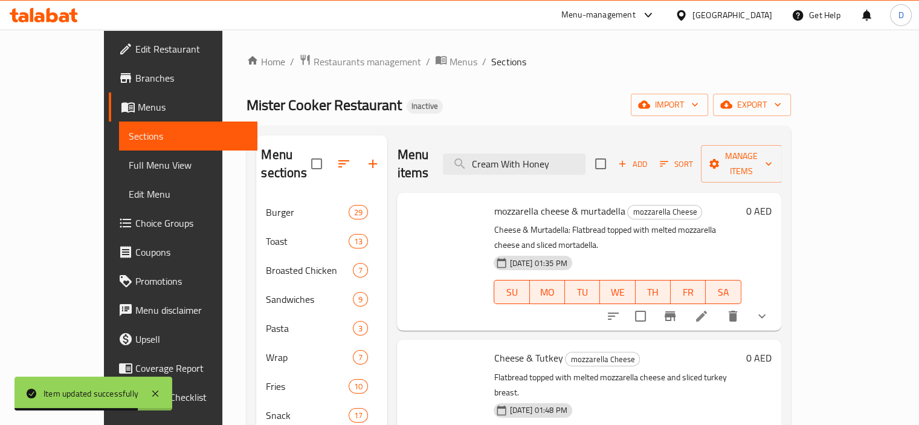
type input "Cream With Honey"
click at [709, 309] on icon at bounding box center [701, 316] width 15 height 15
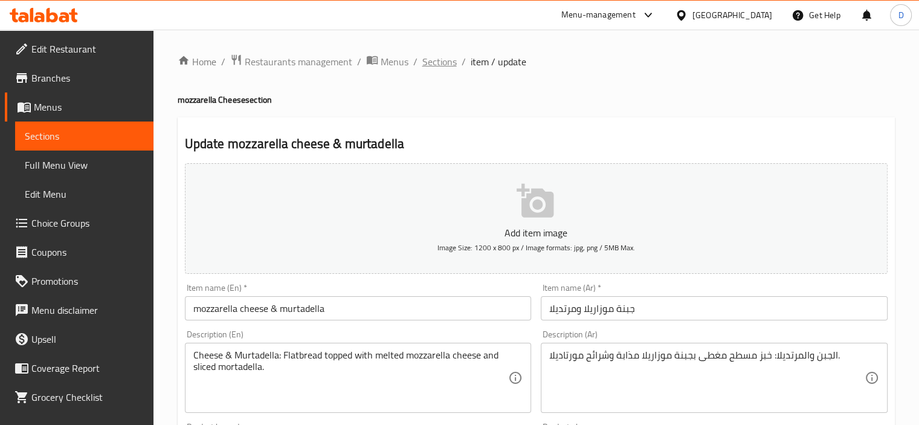
click at [442, 63] on span "Sections" at bounding box center [439, 61] width 34 height 15
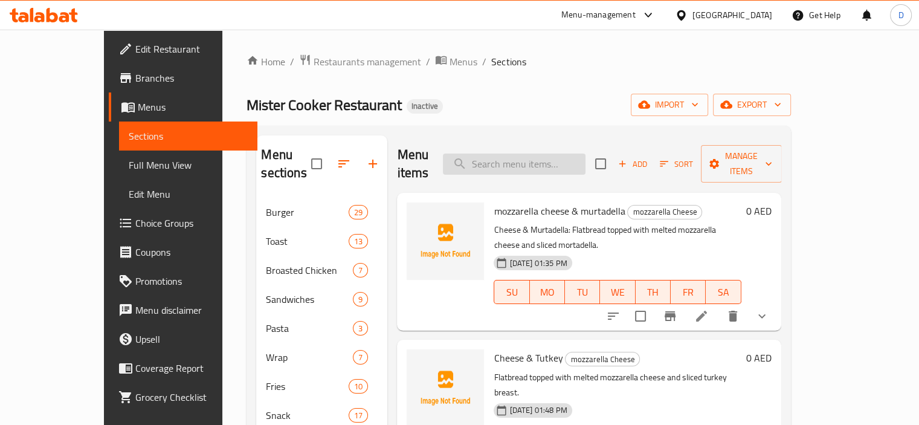
paste input "Cream With Honey"
click at [553, 153] on input "Cream With Honey" at bounding box center [514, 163] width 143 height 21
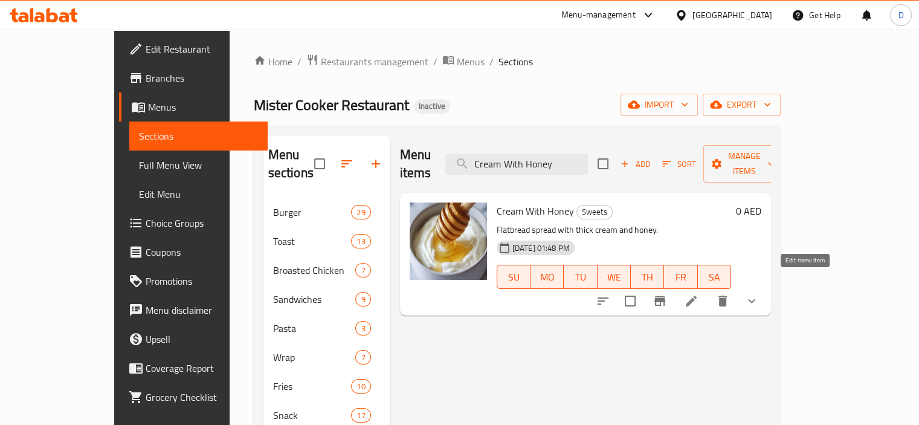
type input "Cream With Honey"
click at [698, 294] on icon at bounding box center [691, 301] width 15 height 15
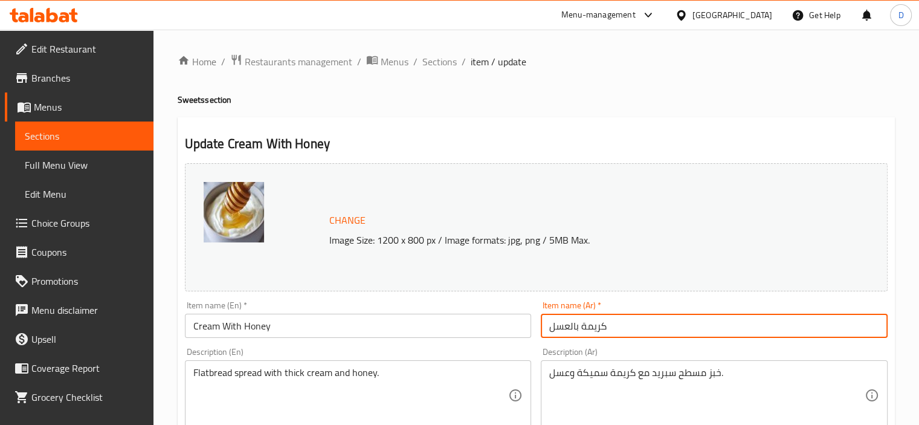
click at [587, 326] on input "كريمة بالعسل" at bounding box center [714, 326] width 347 height 24
type input "قشطة بالعسل"
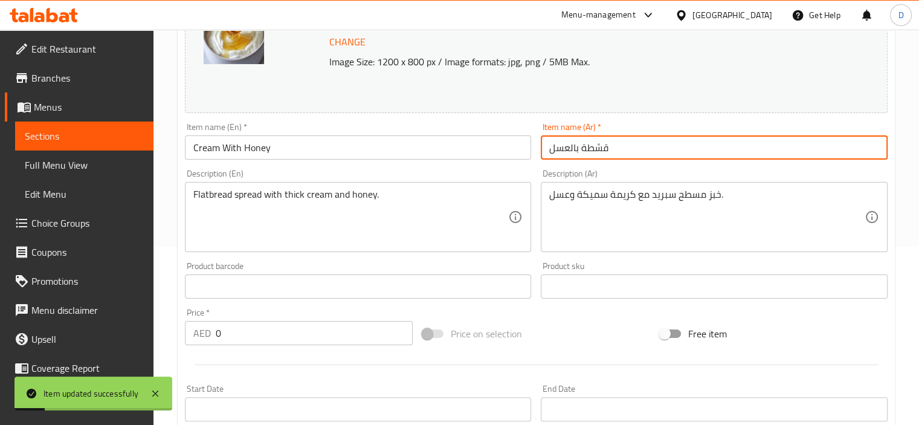
scroll to position [179, 0]
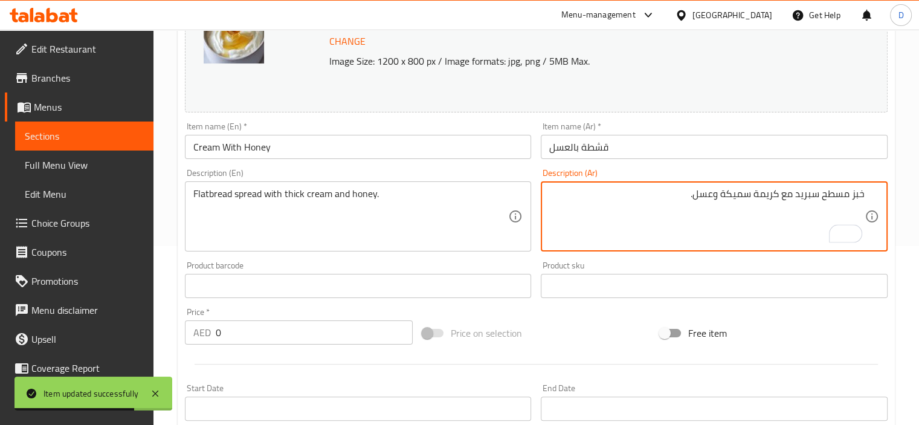
click at [767, 195] on textarea "خبز مسطح سبريد مع كريمة سميكة وعسل." at bounding box center [706, 216] width 315 height 57
paste textarea "thick cream"
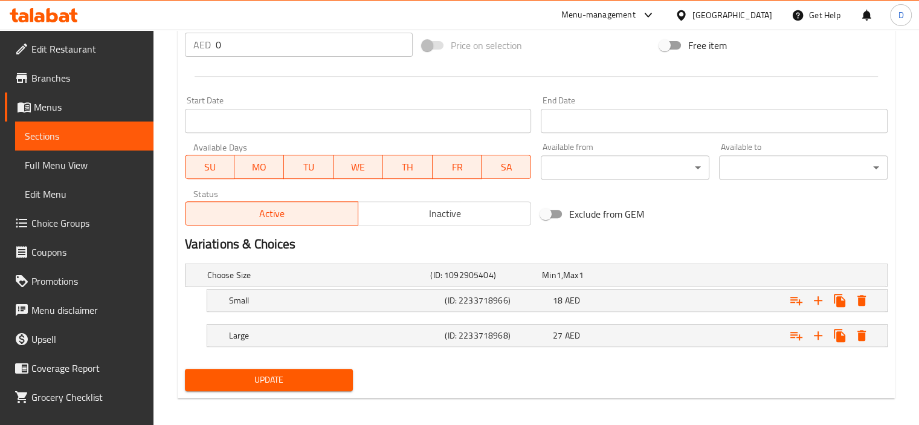
scroll to position [472, 0]
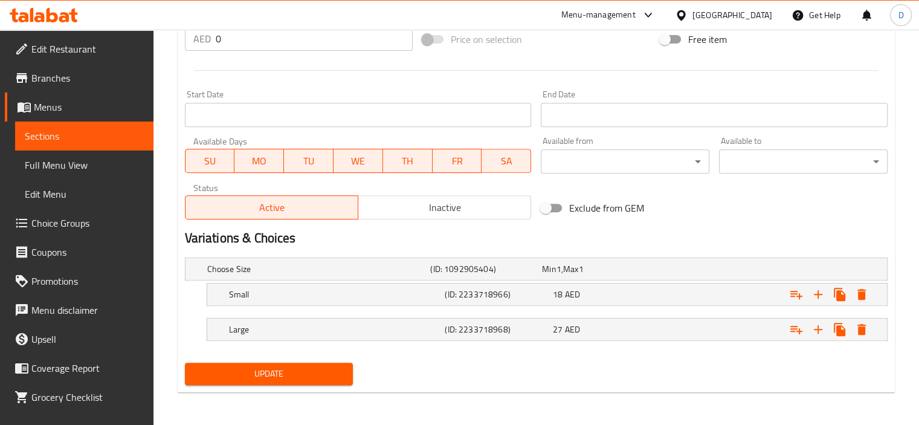
type textarea "خبز مسطح سبريد مع قشطة سميكة وعسل."
click at [259, 369] on span "Update" at bounding box center [269, 373] width 149 height 15
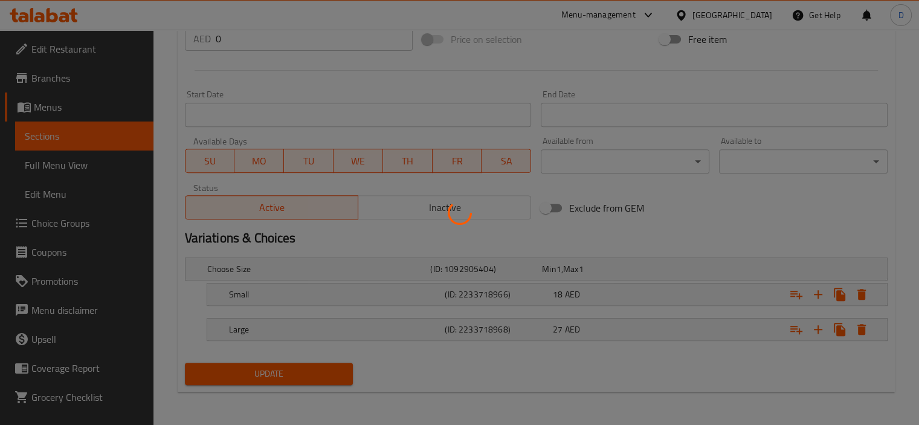
click at [259, 369] on div at bounding box center [459, 212] width 919 height 425
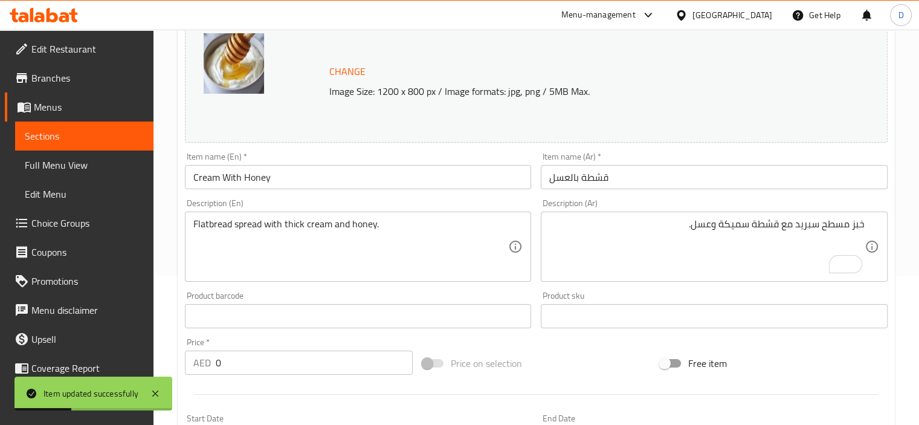
scroll to position [0, 0]
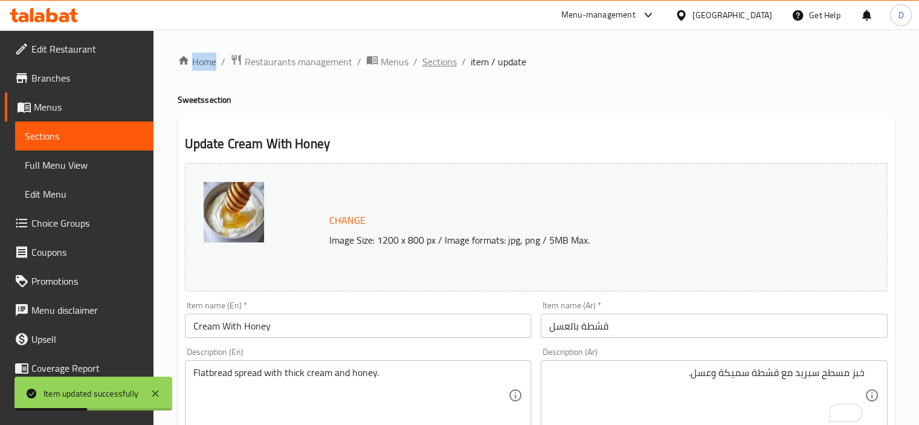
click at [430, 59] on span "Sections" at bounding box center [439, 61] width 34 height 15
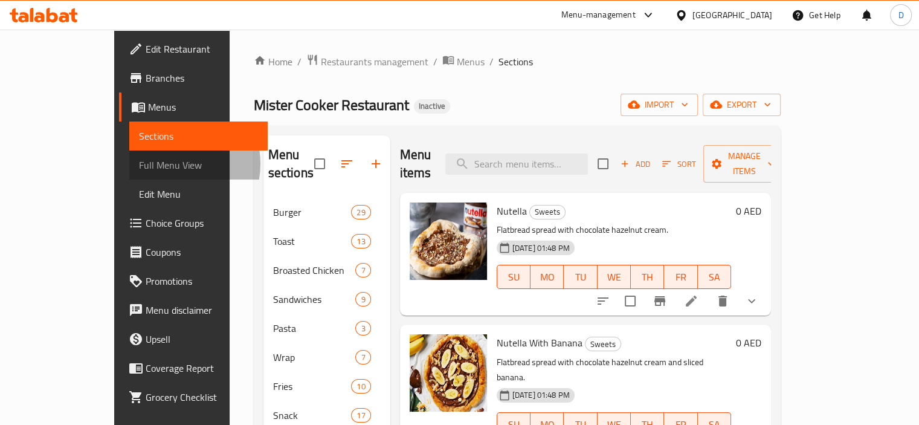
click at [139, 164] on span "Full Menu View" at bounding box center [198, 165] width 119 height 15
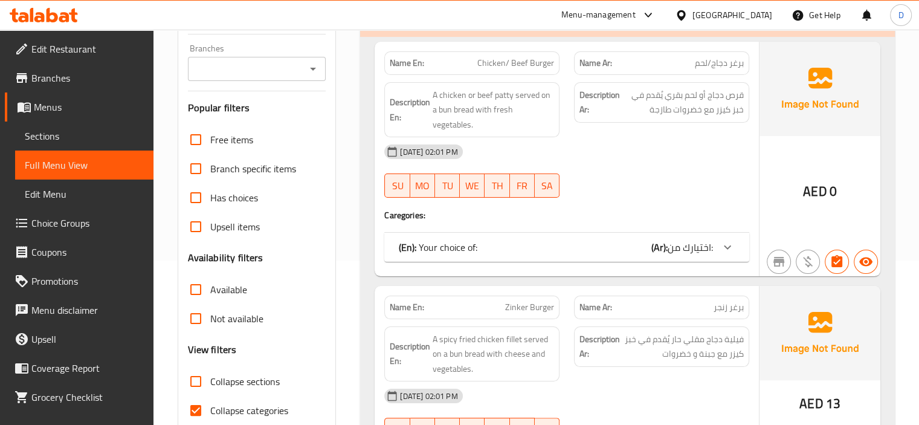
scroll to position [196, 0]
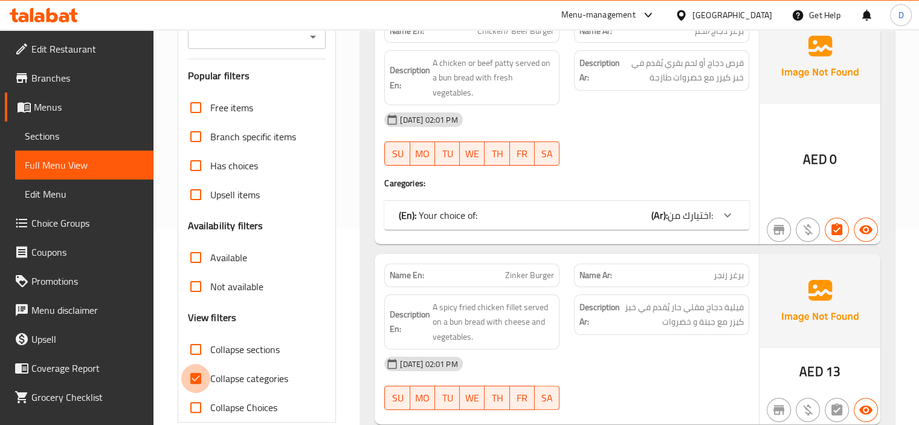
click at [193, 370] on input "Collapse categories" at bounding box center [195, 378] width 29 height 29
checkbox input "false"
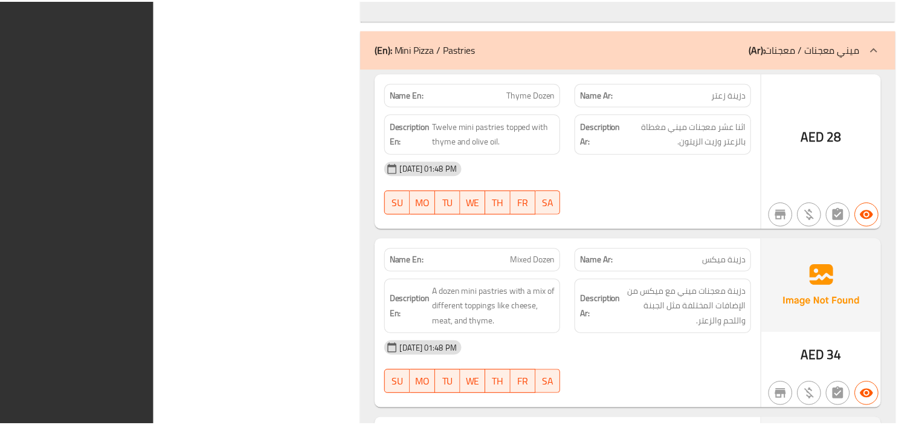
scroll to position [48468, 0]
